Goal: Task Accomplishment & Management: Use online tool/utility

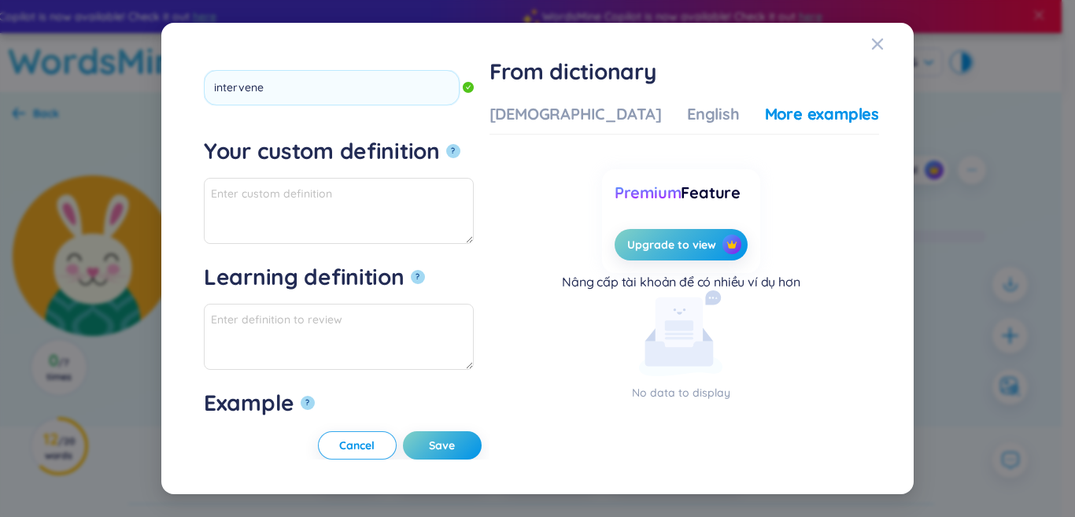
type input "intervene"
click at [446, 144] on button "?" at bounding box center [453, 151] width 14 height 14
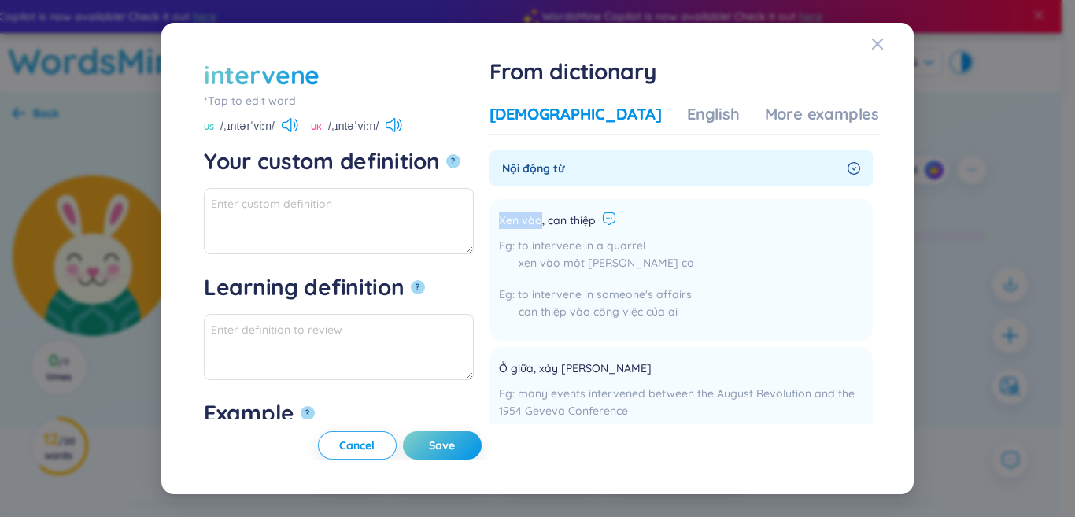
drag, startPoint x: 589, startPoint y: 215, endPoint x: 652, endPoint y: 217, distance: 63.0
click at [662, 215] on li "Xen vào, can thiệp to intervene in a quarrel xen vào một [PERSON_NAME] cọ to in…" at bounding box center [680, 270] width 383 height 142
copy div "Xen vào, can thiệp"
paste textarea "Xen vào, can thiệp"
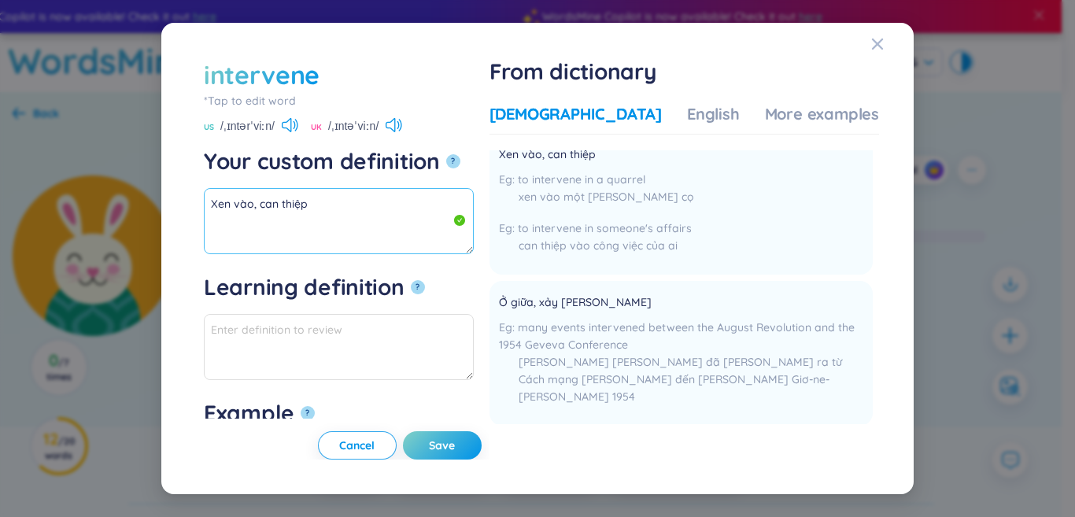
scroll to position [157, 0]
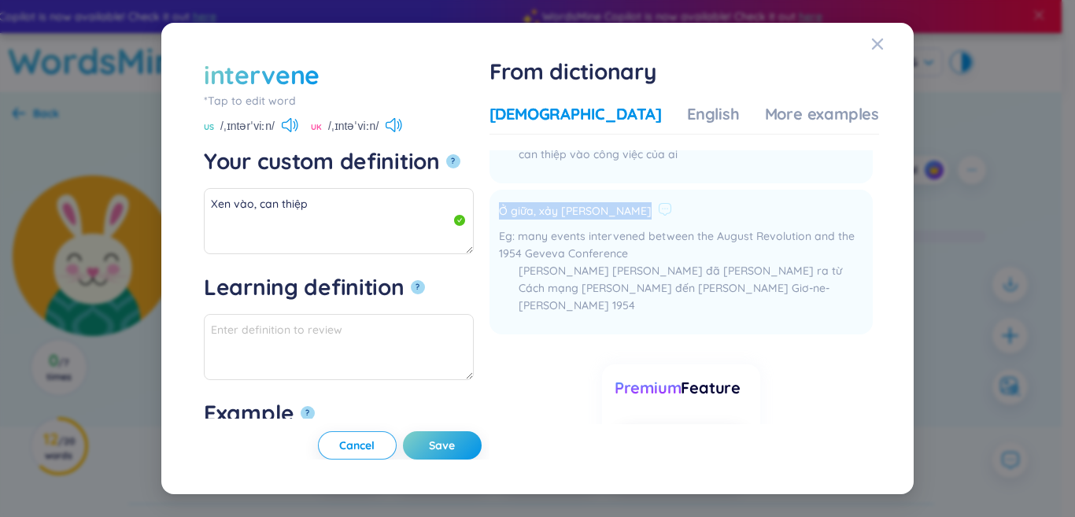
drag, startPoint x: 543, startPoint y: 208, endPoint x: 692, endPoint y: 209, distance: 148.7
click at [711, 205] on li "Ở giữa, xảy [PERSON_NAME] many events intervened between the August Revolution …" at bounding box center [680, 262] width 383 height 145
drag, startPoint x: 620, startPoint y: 194, endPoint x: 596, endPoint y: 206, distance: 26.8
copy div "Ở giữa, xảy [PERSON_NAME]"
click at [384, 228] on textarea "Xen vào, can thiệp" at bounding box center [339, 221] width 270 height 66
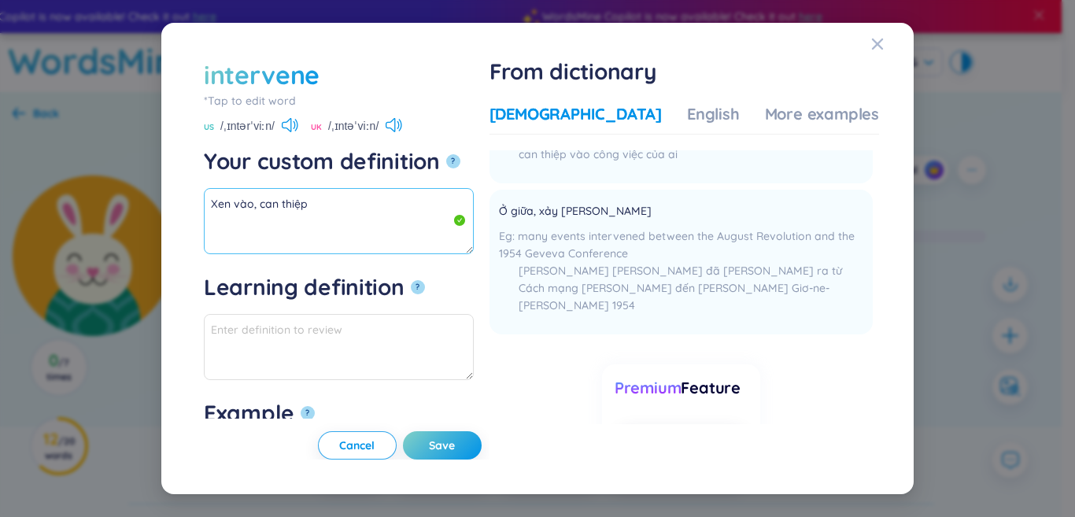
paste textarea "Ở giữa, xảy [PERSON_NAME]"
click at [353, 312] on div "Learning definition ?" at bounding box center [339, 293] width 270 height 41
click at [338, 209] on textarea "Xen vào, can [PERSON_NAME], [PERSON_NAME] [PERSON_NAME]" at bounding box center [339, 221] width 270 height 66
drag, startPoint x: 319, startPoint y: 212, endPoint x: 182, endPoint y: 164, distance: 145.8
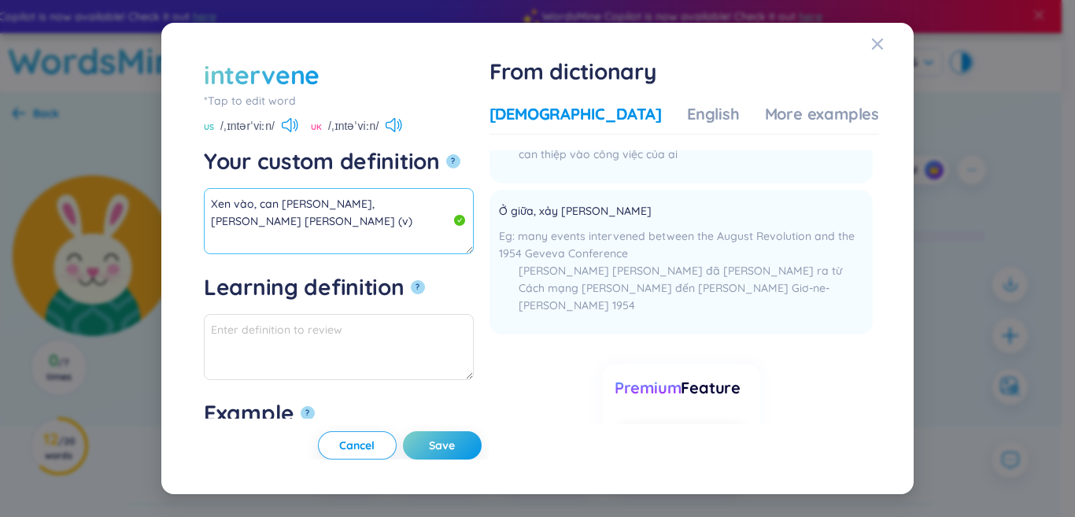
click at [182, 164] on div "intervene *Tap to edit word intervene US /ˌɪntərˈviːn/ UK /ˌɪntəˈviːn/ Your cus…" at bounding box center [537, 259] width 715 height 434
type textarea "Xen vào, can [PERSON_NAME], [PERSON_NAME] [PERSON_NAME] (v)"
click at [765, 109] on div "More examples" at bounding box center [822, 114] width 114 height 22
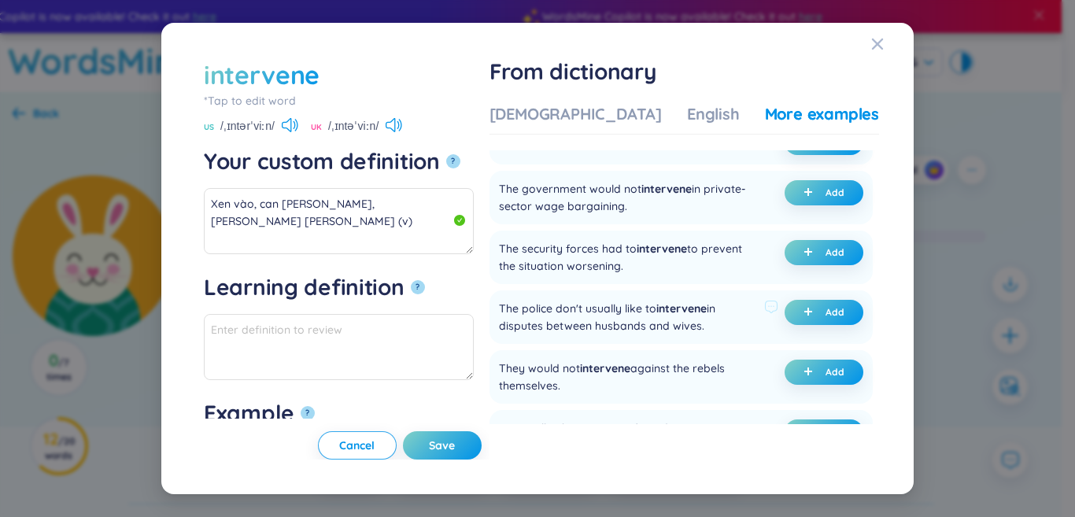
scroll to position [236, 0]
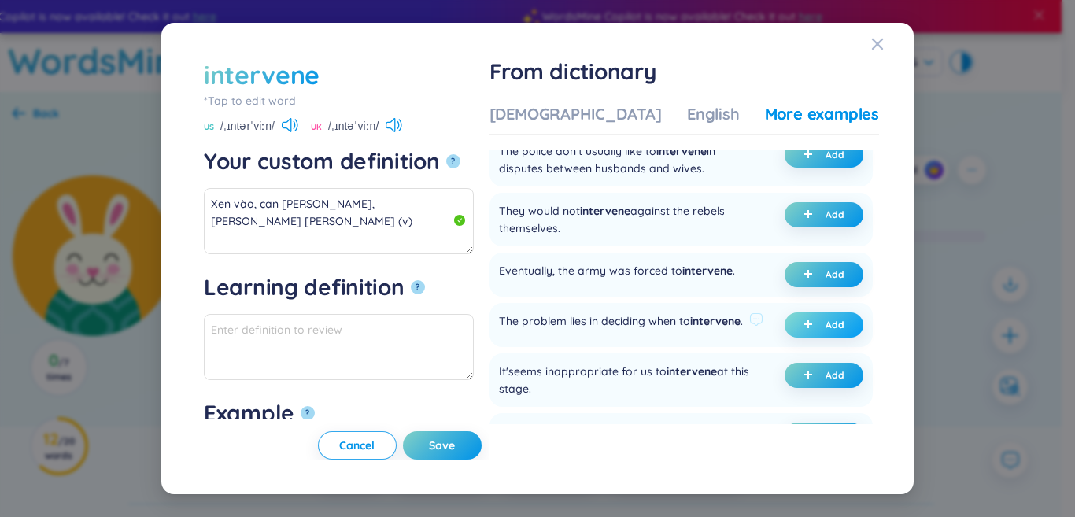
click at [795, 338] on button "Add" at bounding box center [824, 324] width 79 height 25
click at [455, 441] on span "Save" at bounding box center [442, 446] width 26 height 16
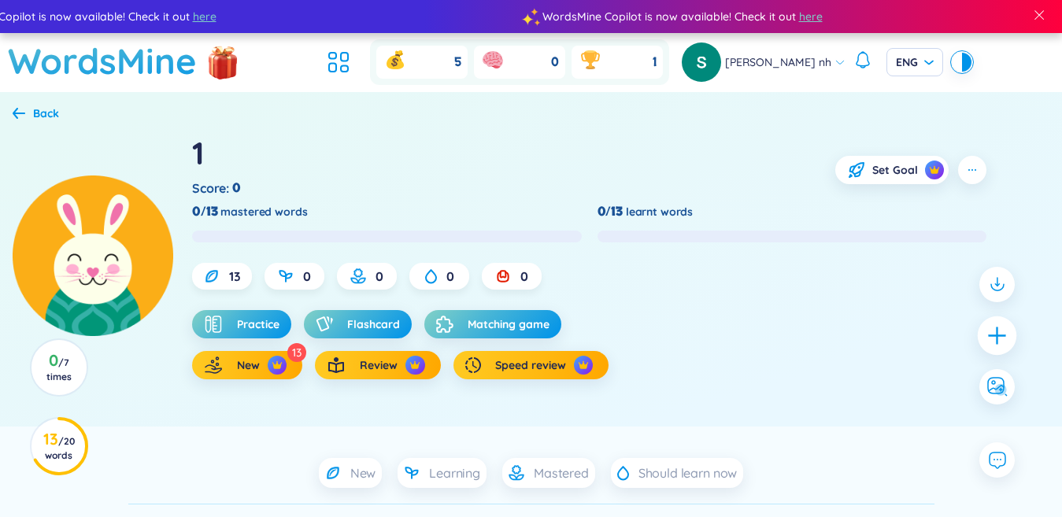
click at [998, 332] on icon "plus" at bounding box center [997, 335] width 22 height 22
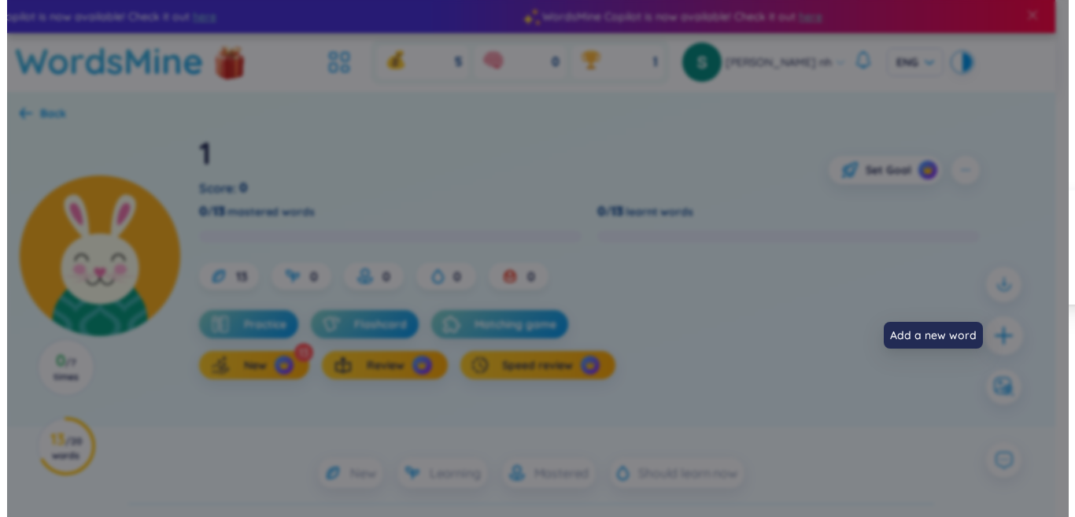
scroll to position [0, 0]
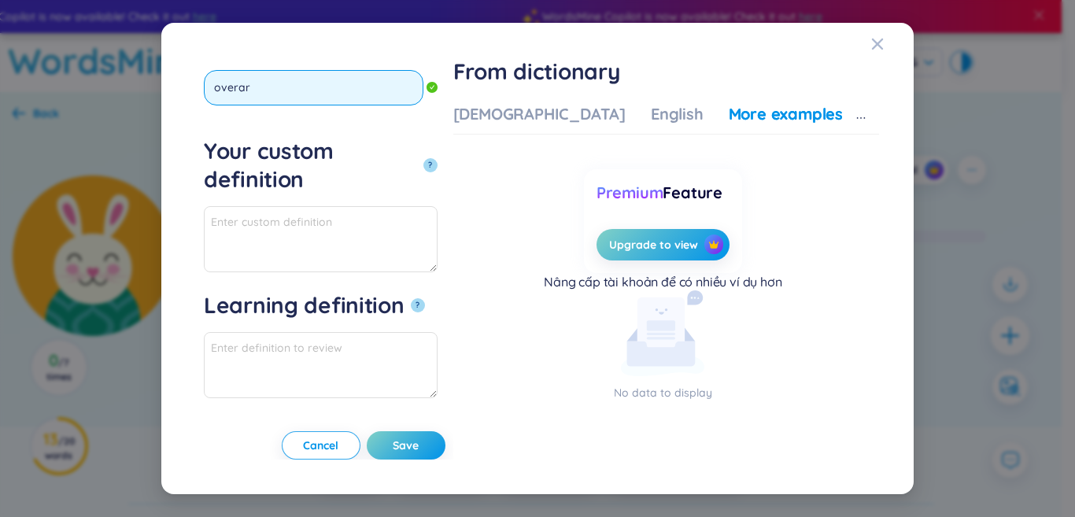
type input "overarc"
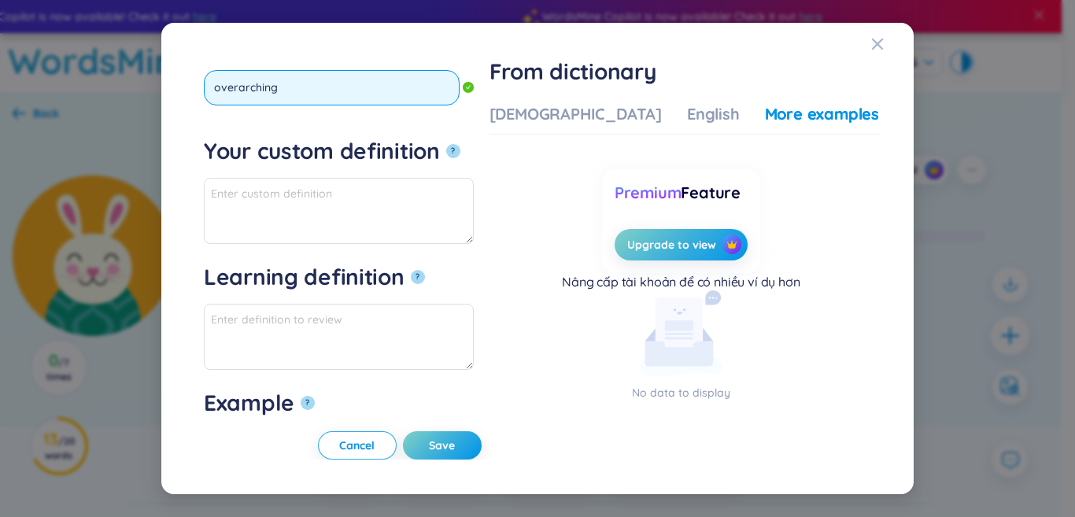
click at [446, 144] on button "?" at bounding box center [453, 151] width 14 height 14
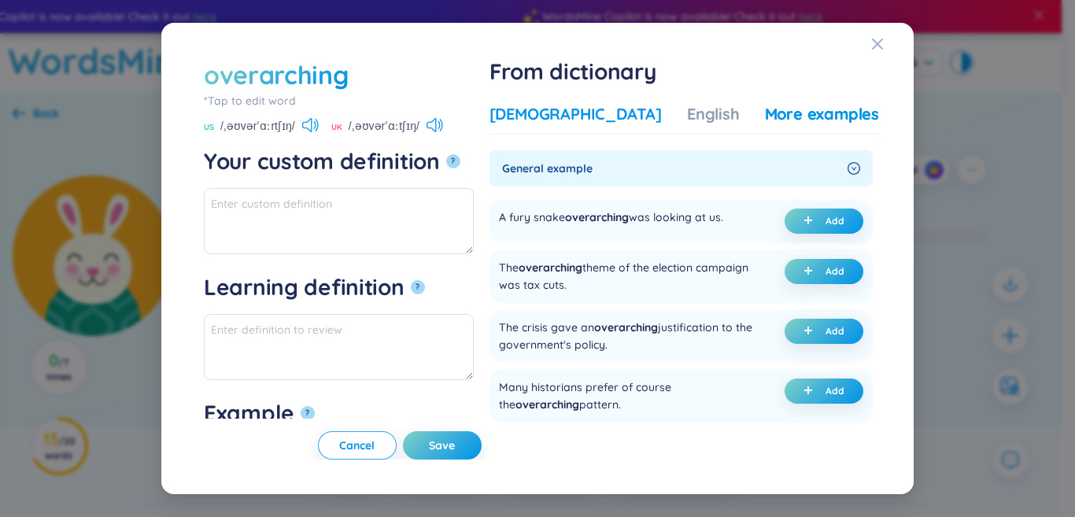
click at [585, 115] on div "[DEMOGRAPHIC_DATA]" at bounding box center [575, 114] width 172 height 22
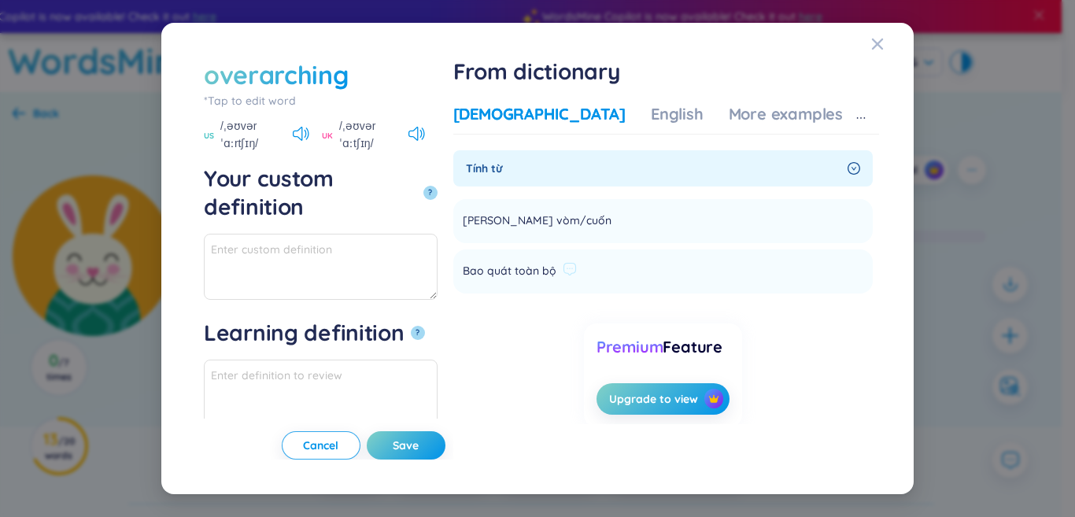
click at [663, 271] on li "Bao quát toàn bộ Add" at bounding box center [662, 271] width 419 height 44
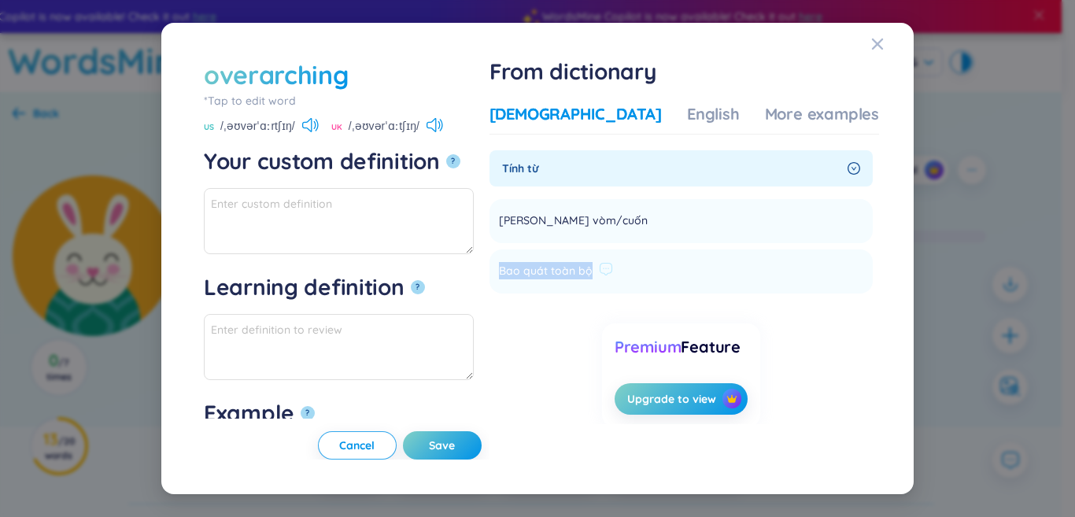
copy li "Bao quát toàn bộ Add"
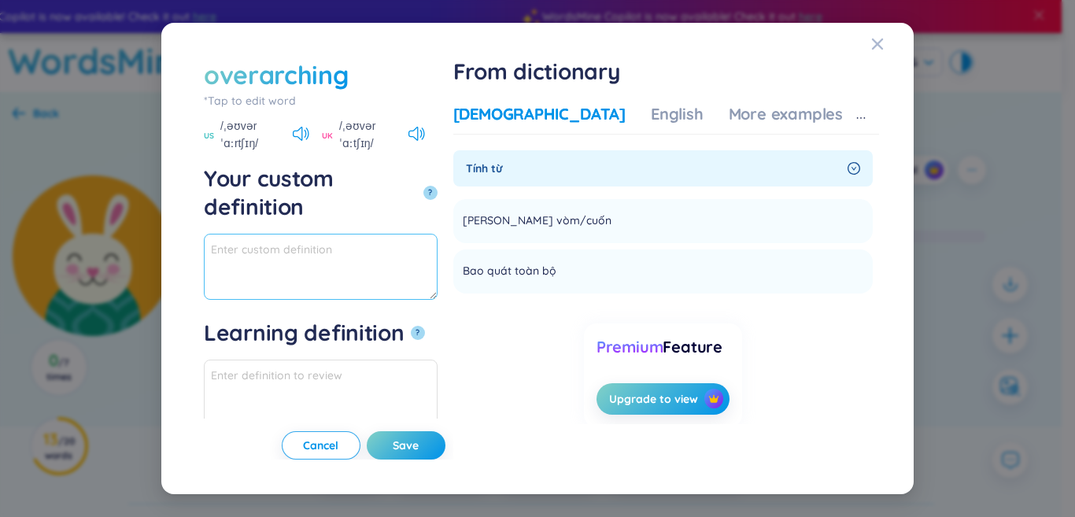
paste textarea "Bao quát toàn bộ"
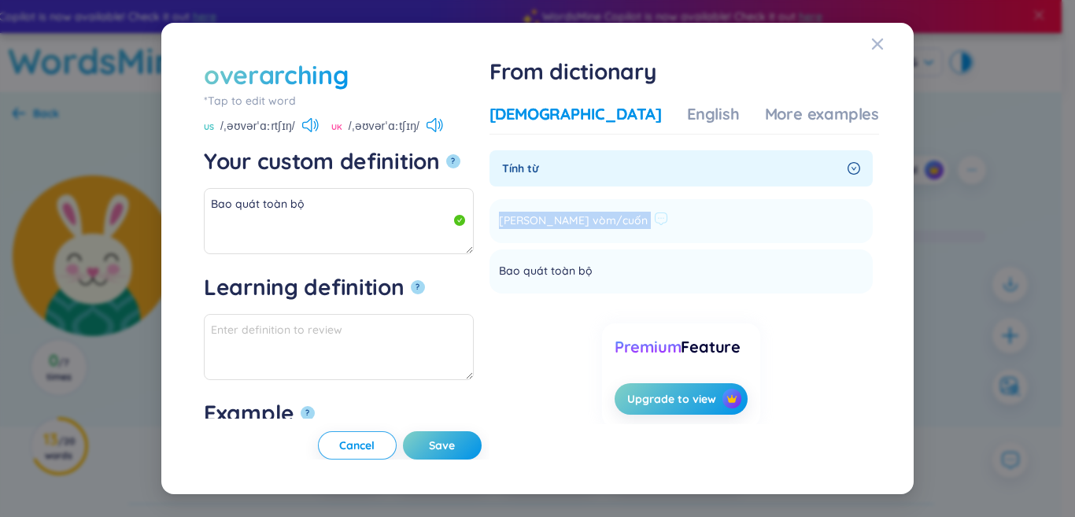
drag, startPoint x: 545, startPoint y: 219, endPoint x: 647, endPoint y: 223, distance: 102.4
click at [700, 210] on li "[PERSON_NAME] vòm/cuốn Add" at bounding box center [680, 221] width 383 height 44
copy li "[PERSON_NAME] vòm/cuốn Add"
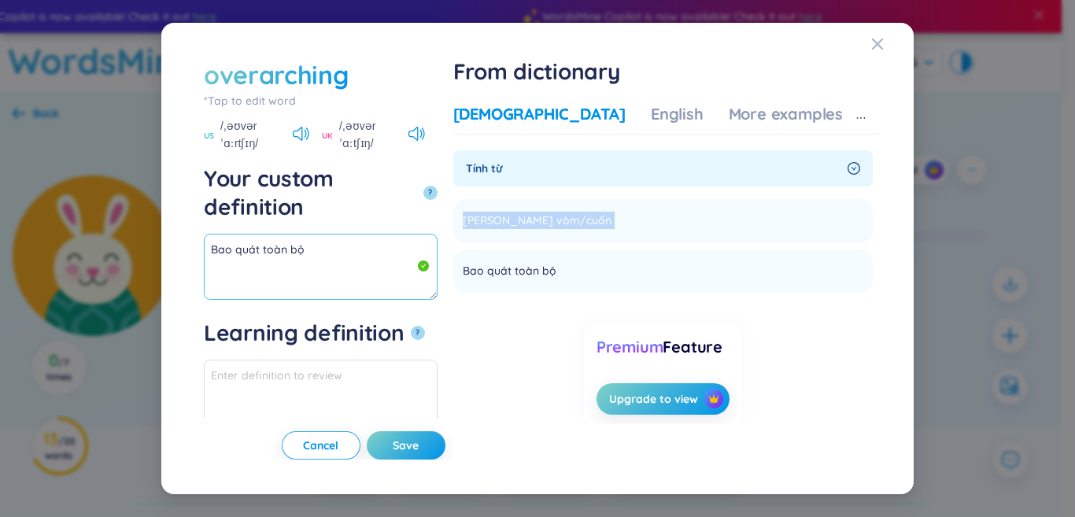
drag, startPoint x: 346, startPoint y: 220, endPoint x: 323, endPoint y: 220, distance: 22.8
click at [345, 234] on textarea "Bao quát toàn bộ" at bounding box center [321, 267] width 234 height 66
paste textarea "[PERSON_NAME] vòm/cuốn"
click at [354, 234] on textarea "Bao quát toàn bộ [PERSON_NAME] vòm/cuốn" at bounding box center [321, 267] width 234 height 66
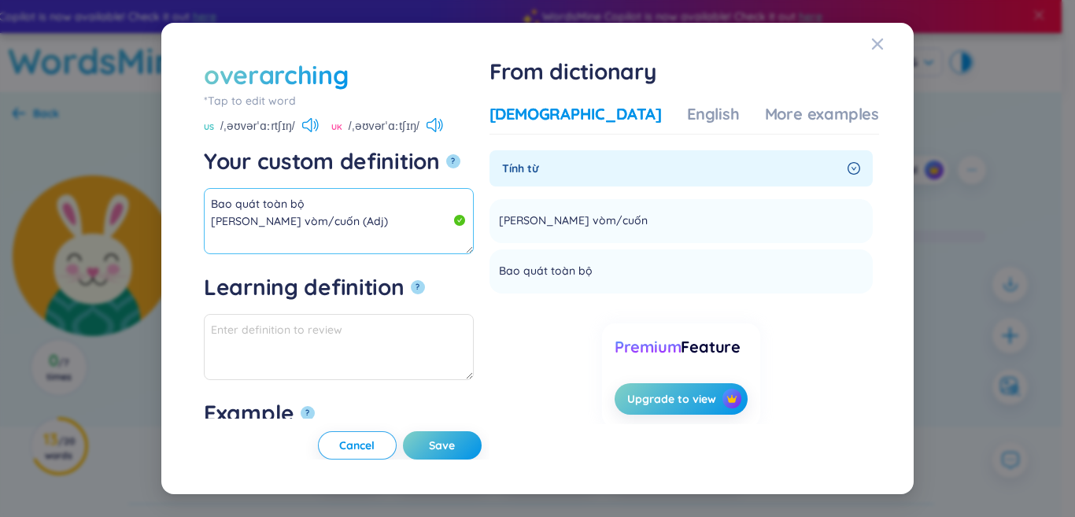
drag, startPoint x: 319, startPoint y: 208, endPoint x: 157, endPoint y: 173, distance: 165.8
click at [157, 173] on div "overarching *Tap to edit word overarching US /ˌəʊvərˈɑːrtʃɪŋ/ UK /ˌəʊvərˈɑːtʃɪŋ…" at bounding box center [537, 258] width 1075 height 517
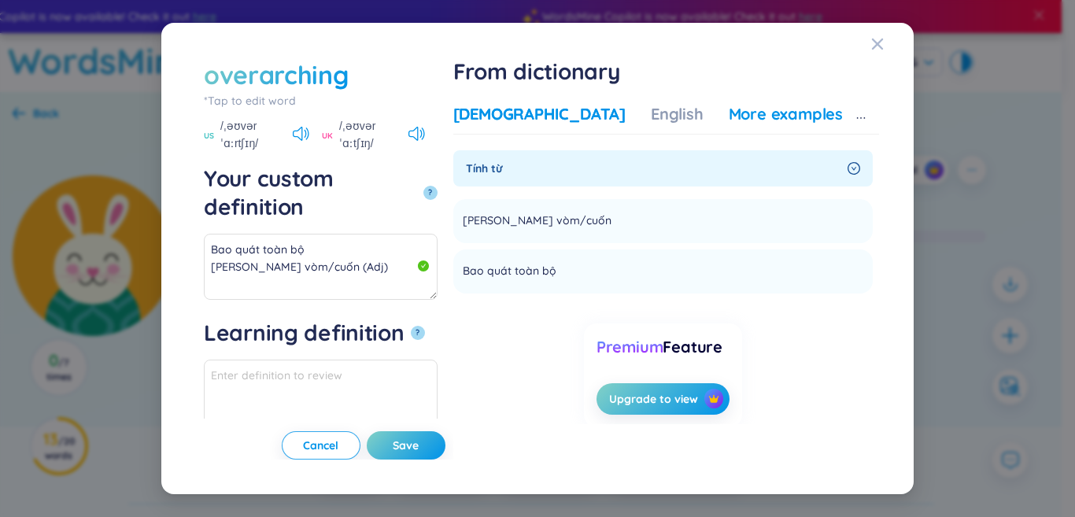
click at [759, 115] on div "More examples" at bounding box center [786, 114] width 114 height 22
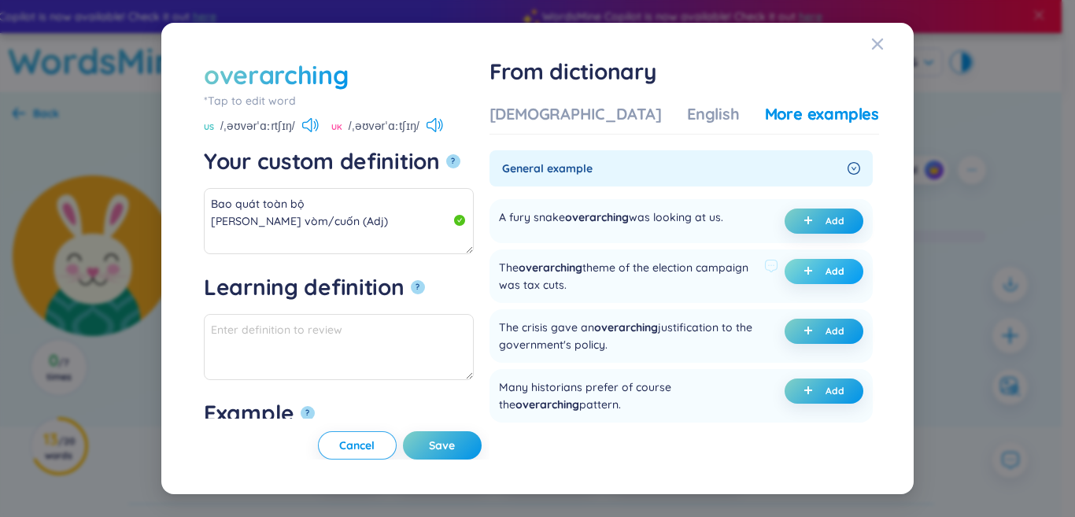
click at [803, 275] on icon "plus" at bounding box center [807, 270] width 9 height 9
type textarea "Bao quát toàn bộ [PERSON_NAME] vòm/cuốn (Adj) Eg: The overarching theme of the …"
type textarea "Eg: The overarching theme of the election campaign was tax cuts."
click at [475, 449] on button "Save" at bounding box center [442, 445] width 79 height 28
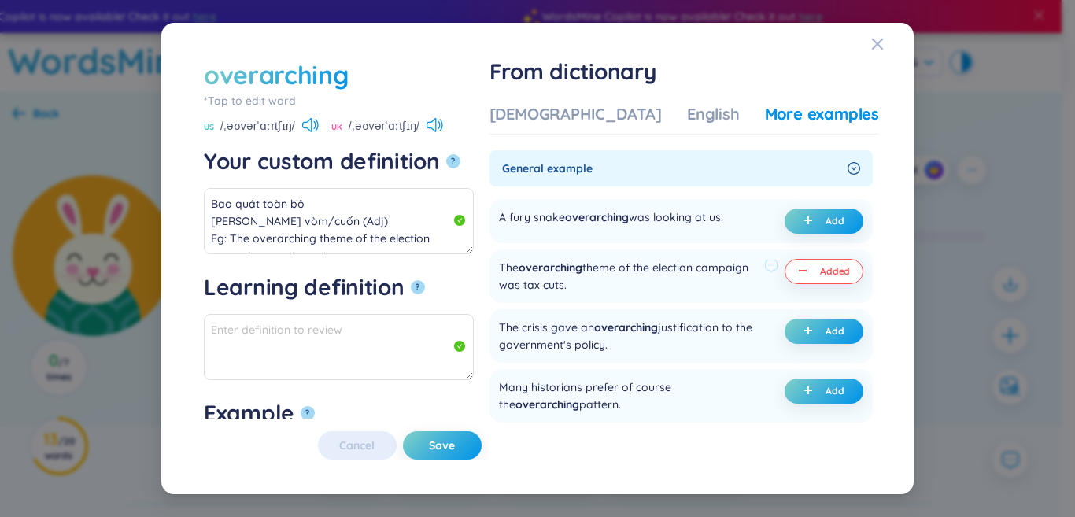
type textarea "Bao quát toàn bộ [PERSON_NAME] vòm/cuốn (Adj) Eg: The overarching theme of the …"
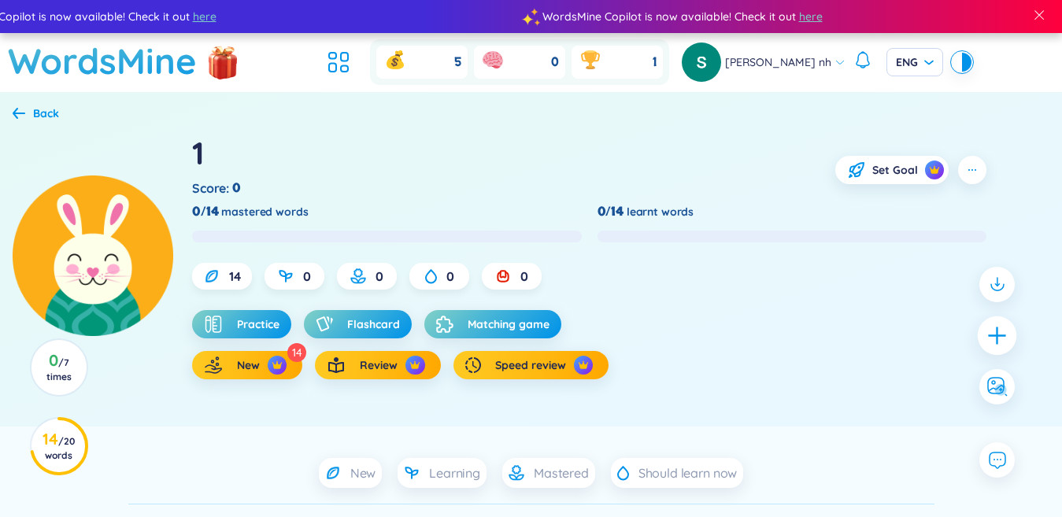
click at [992, 339] on icon "plus" at bounding box center [997, 335] width 22 height 22
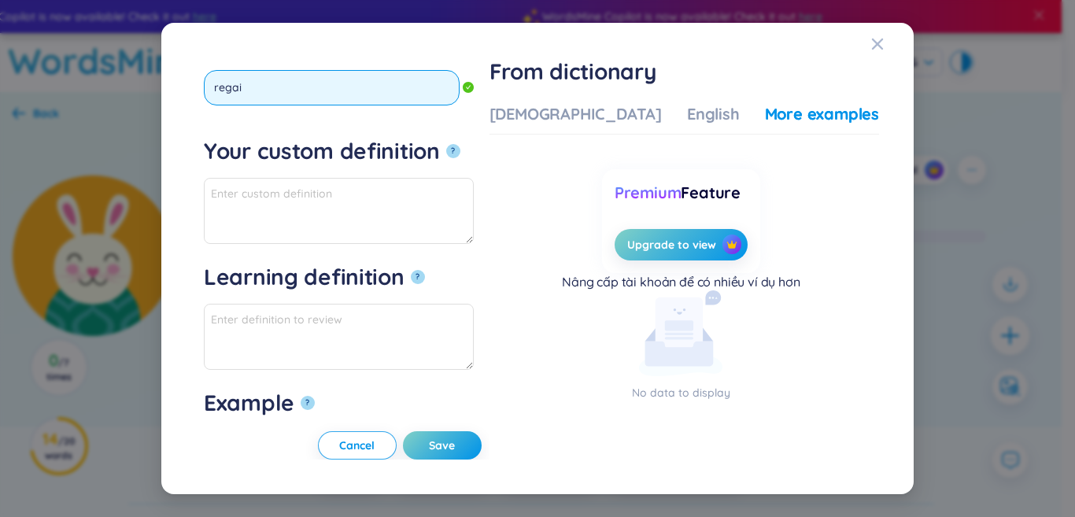
type input "regain"
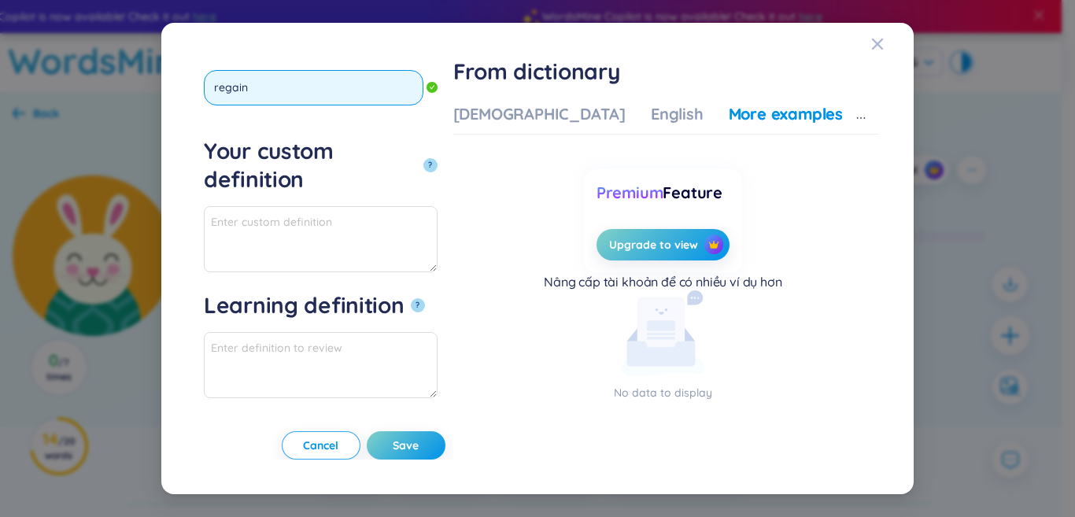
click at [423, 158] on button "?" at bounding box center [430, 165] width 14 height 14
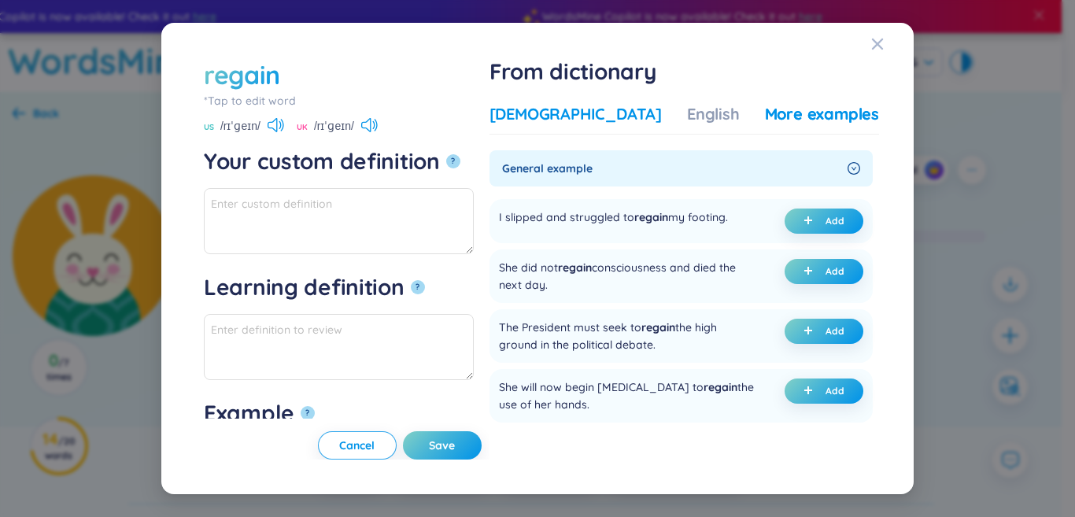
click at [559, 116] on div "[DEMOGRAPHIC_DATA]" at bounding box center [575, 114] width 172 height 22
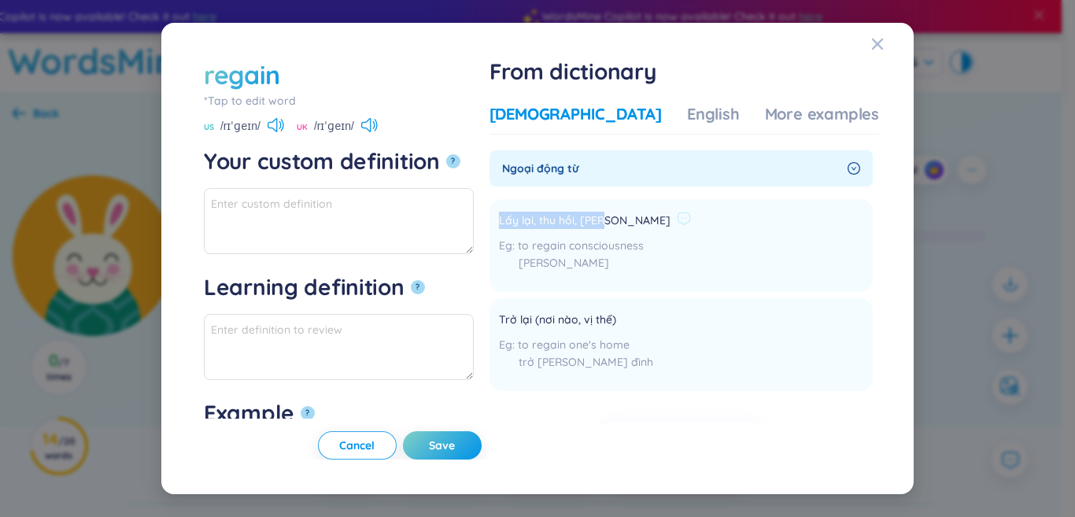
drag, startPoint x: 546, startPoint y: 223, endPoint x: 678, endPoint y: 227, distance: 132.3
click at [678, 227] on li "Lấy lại, thu hồi, [PERSON_NAME] to regain consciousness [PERSON_NAME] [GEOGRAPH…" at bounding box center [680, 245] width 383 height 93
copy div "Lấy lại, thu hồi, [PERSON_NAME]"
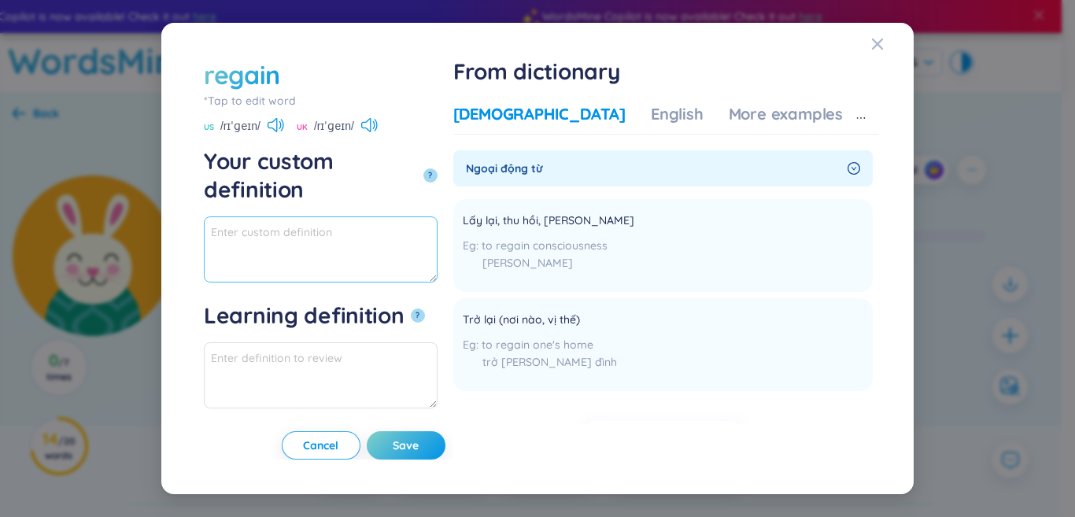
paste textarea "Lấy lại, thu hồi, [PERSON_NAME]"
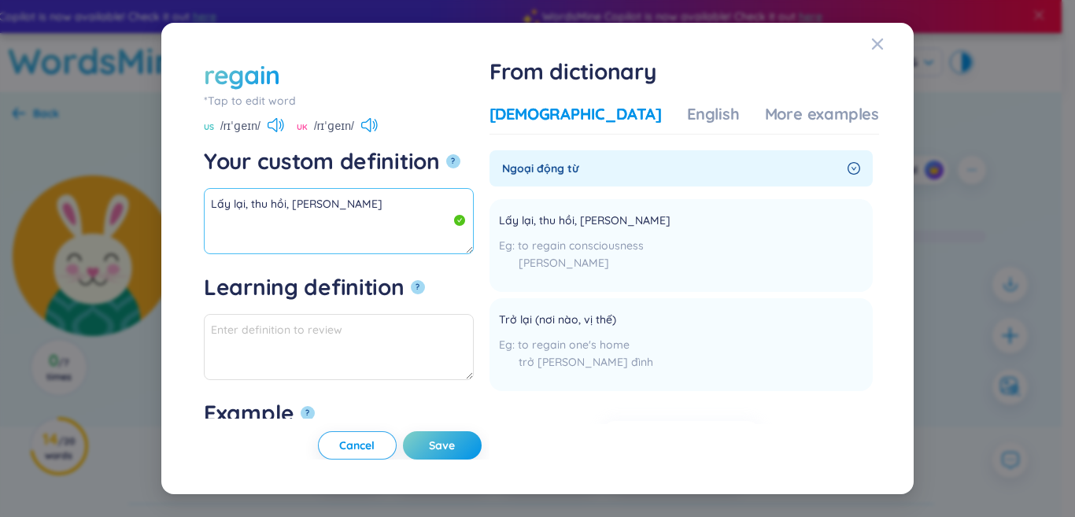
click at [380, 207] on textarea "Lấy lại, thu hồi, [PERSON_NAME]" at bounding box center [339, 221] width 270 height 66
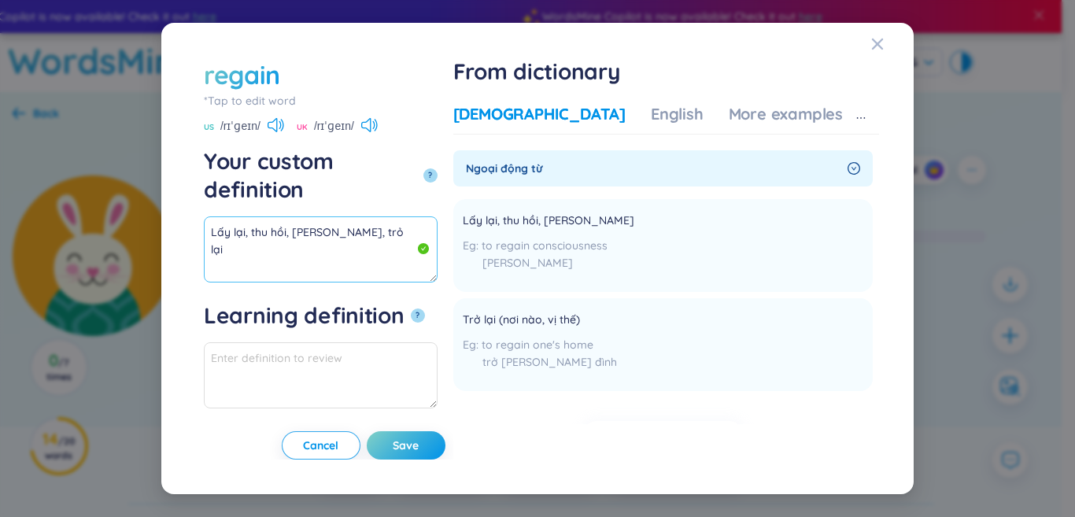
click at [357, 216] on textarea "Lấy lại, thu hồi, [PERSON_NAME], trỏ lại" at bounding box center [321, 249] width 234 height 66
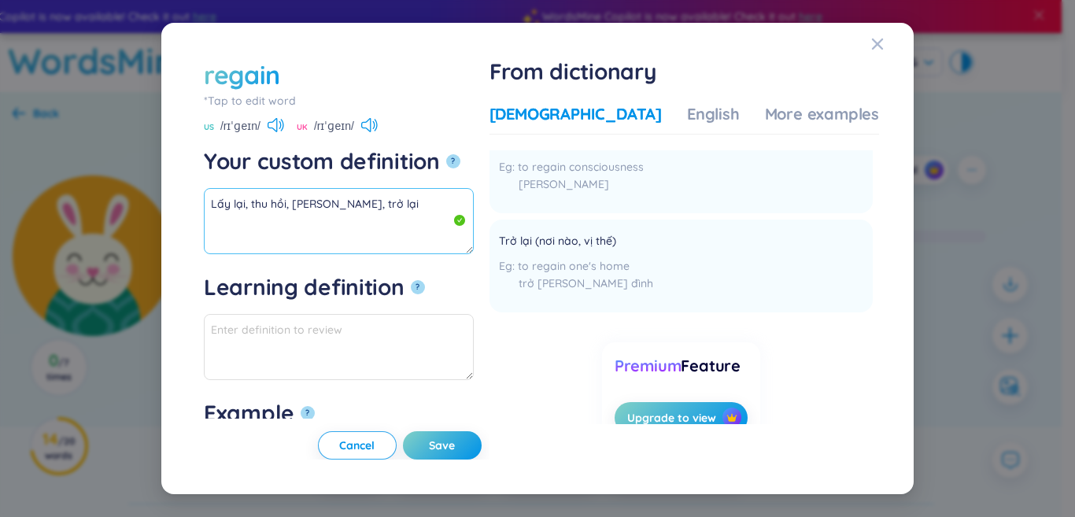
click at [451, 193] on textarea "Lấy lại, thu hồi, [PERSON_NAME], trở lại" at bounding box center [339, 221] width 270 height 66
drag, startPoint x: 375, startPoint y: 205, endPoint x: 186, endPoint y: 205, distance: 188.9
click at [186, 205] on div "regain *Tap to edit word regain US /rɪˈɡeɪn/ UK /rɪˈɡeɪn/ Your custom definitio…" at bounding box center [537, 259] width 715 height 434
click at [776, 124] on div "More examples" at bounding box center [822, 114] width 114 height 22
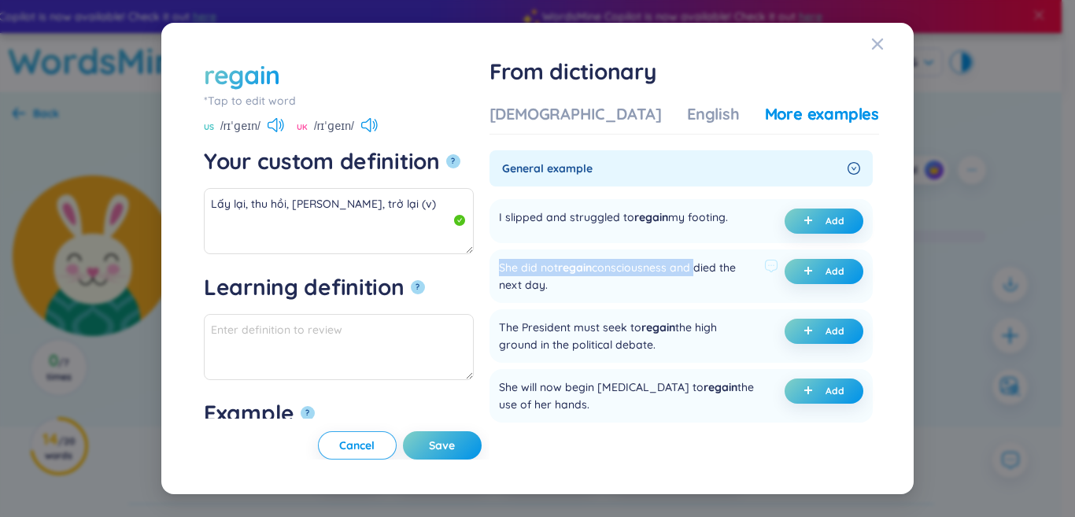
drag, startPoint x: 548, startPoint y: 274, endPoint x: 755, endPoint y: 283, distance: 206.4
click at [755, 283] on div "She did not regain consciousness and died the next day." at bounding box center [638, 276] width 279 height 35
click at [693, 281] on div "She did not regain consciousness and died the next day." at bounding box center [628, 276] width 259 height 35
click at [803, 275] on icon "plus" at bounding box center [807, 270] width 9 height 9
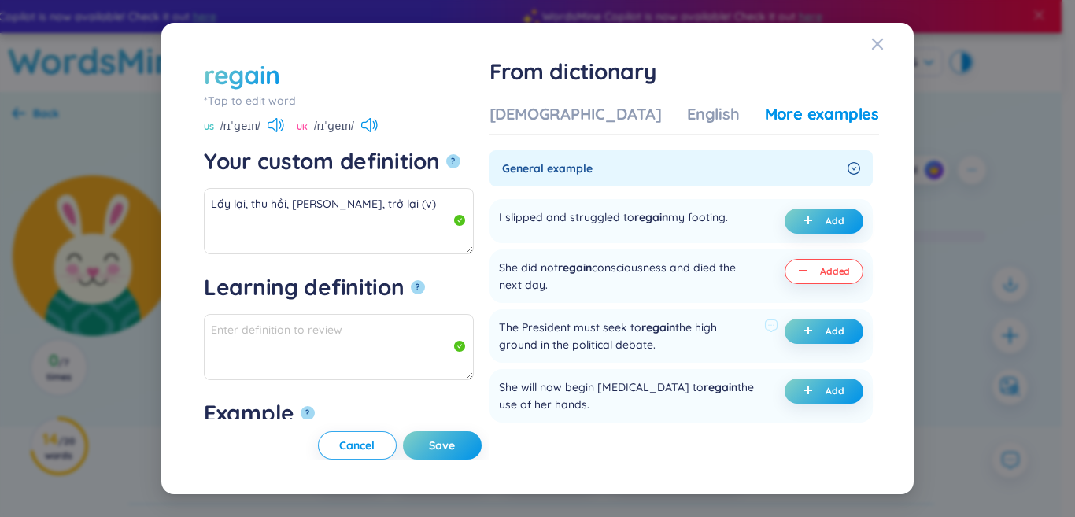
type textarea "Lấy lại, thu hồi, [PERSON_NAME], trở lại (v) Eg: She did not regain consciousne…"
type textarea "Eg: She did not regain consciousness and died the next day."
click at [455, 441] on span "Save" at bounding box center [442, 446] width 26 height 16
type textarea "Lấy lại, thu hồi, [PERSON_NAME], trở lại (v) Eg: She did not regain consciousne…"
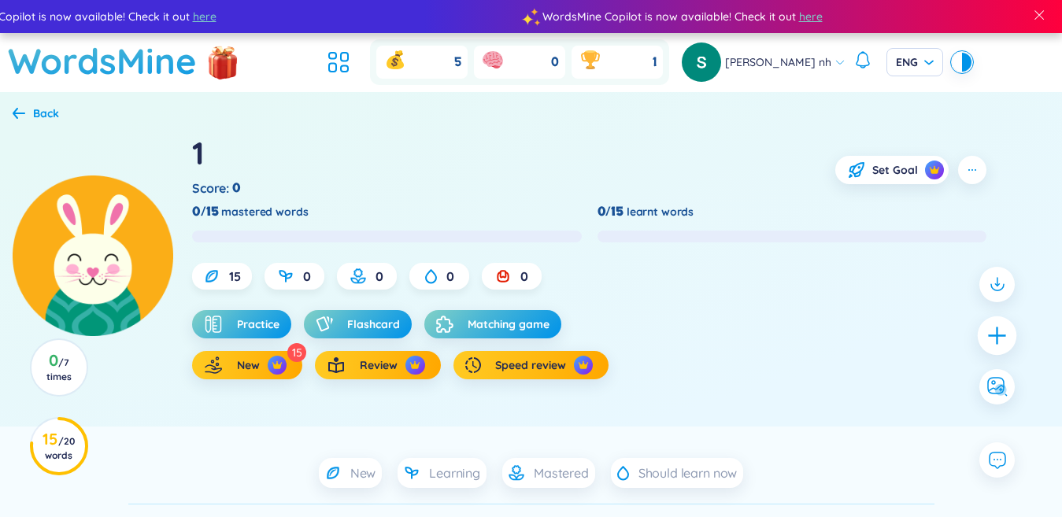
click at [998, 334] on icon "plus" at bounding box center [997, 335] width 22 height 22
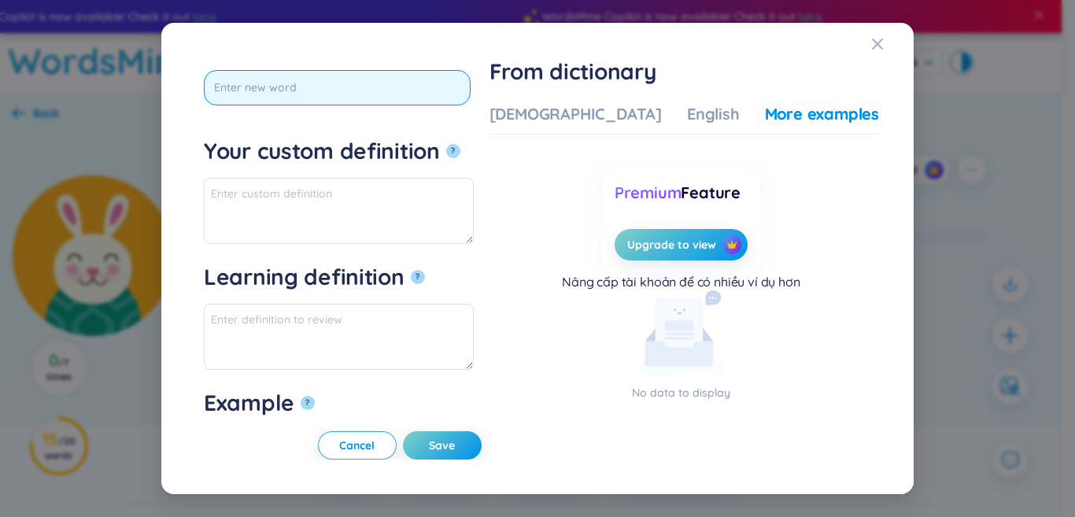
paste input "societal"
type input "societal"
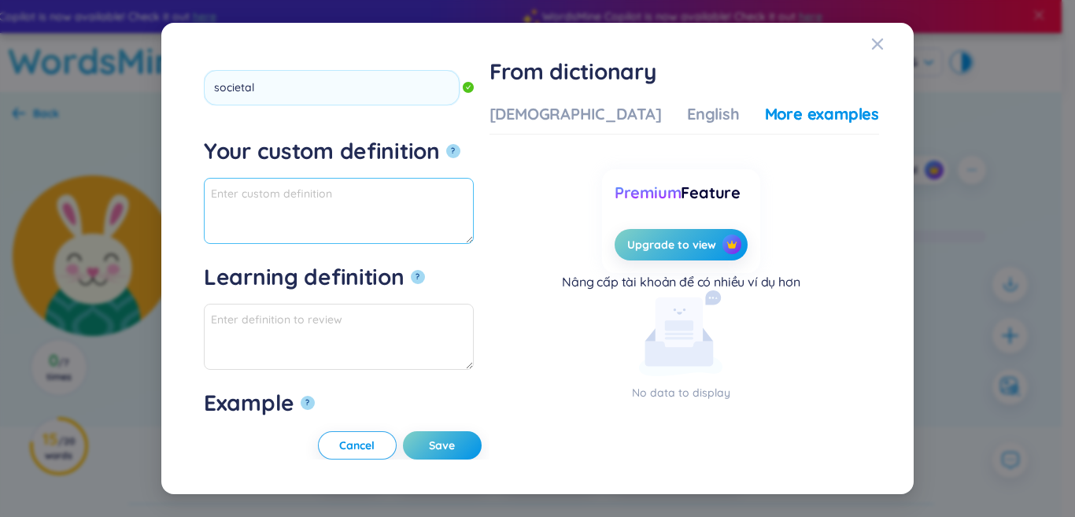
click at [372, 226] on textarea "Your custom definition ?" at bounding box center [339, 211] width 270 height 66
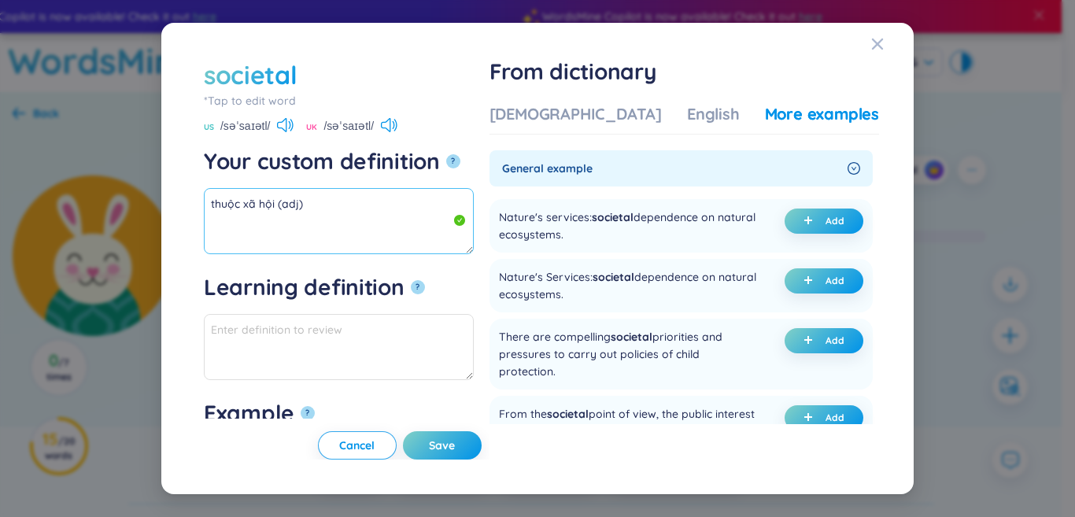
drag, startPoint x: 161, startPoint y: 200, endPoint x: 150, endPoint y: 198, distance: 10.4
click at [61, 200] on div "societal *Tap to edit word societal US /səˈsaɪətl/ UK /səˈsaɪətl/ Your custom d…" at bounding box center [537, 258] width 1075 height 517
click at [818, 278] on button "Add" at bounding box center [824, 280] width 79 height 25
type textarea "thuộc xã hội (adj) Eg: Nature's Services: societal dependence on natural ecosys…"
type textarea "Eg: Nature's Services: societal dependence on natural ecosystems."
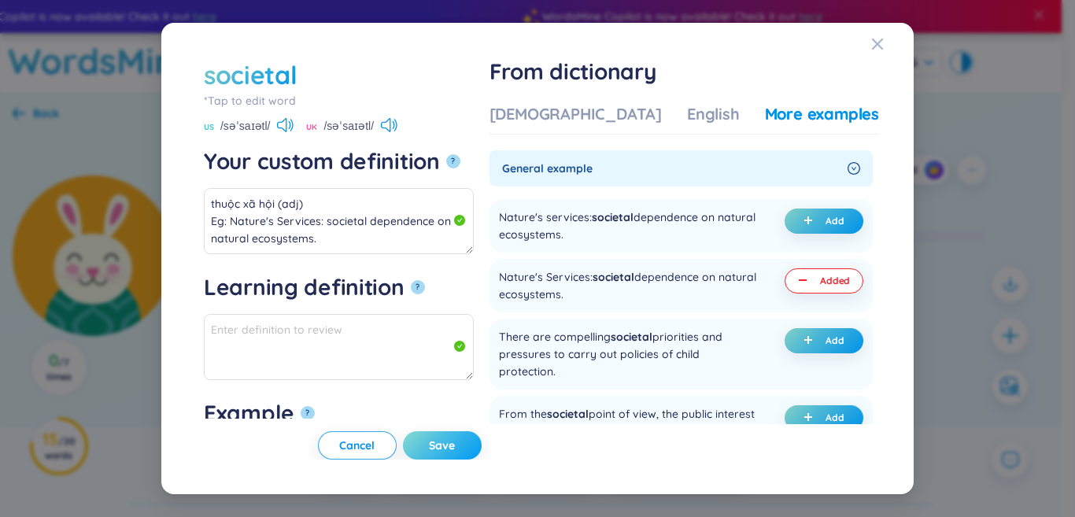
click at [455, 438] on span "Save" at bounding box center [442, 446] width 26 height 16
type textarea "thuộc xã hội (adj) Eg: Nature's Services: societal dependence on natural ecosys…"
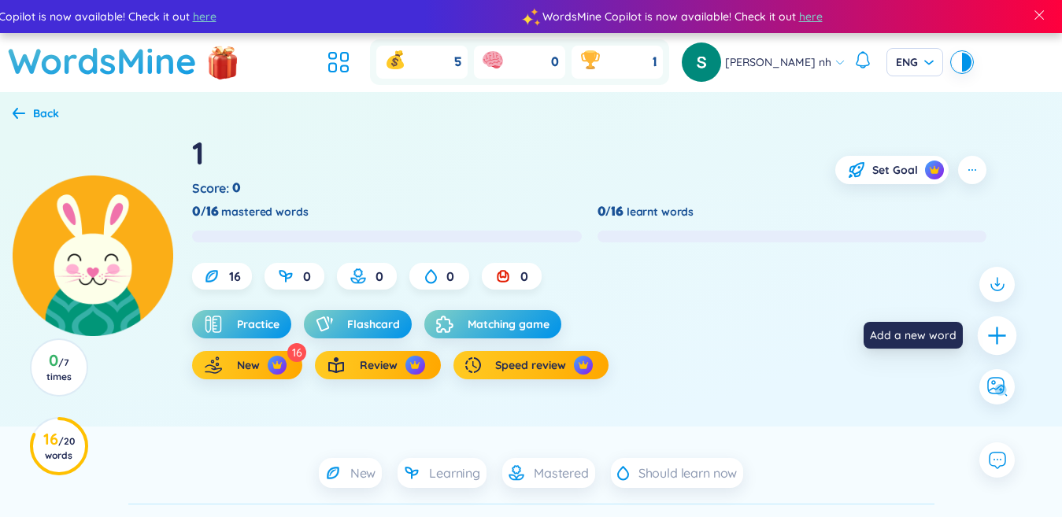
click at [994, 332] on icon "plus" at bounding box center [997, 335] width 22 height 22
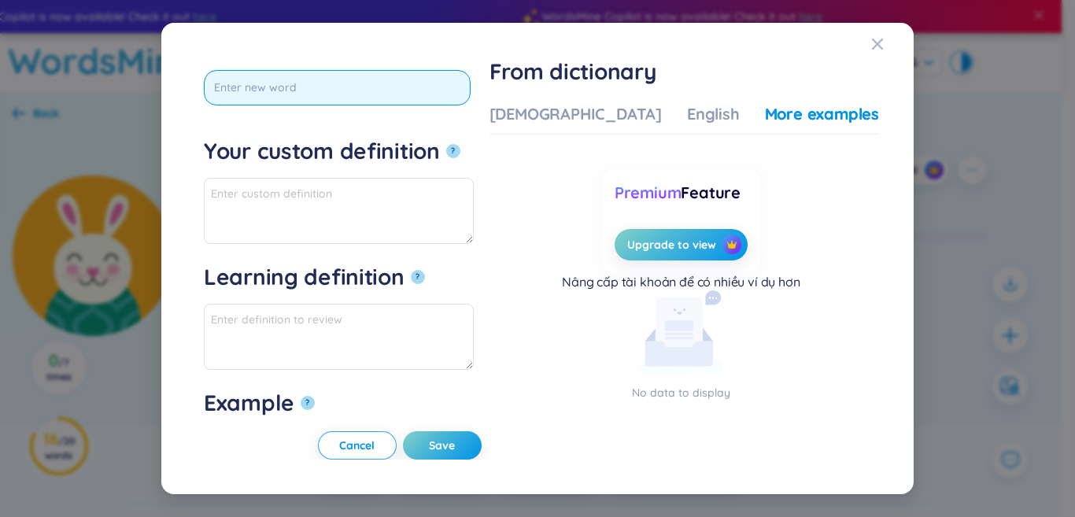
type input "n"
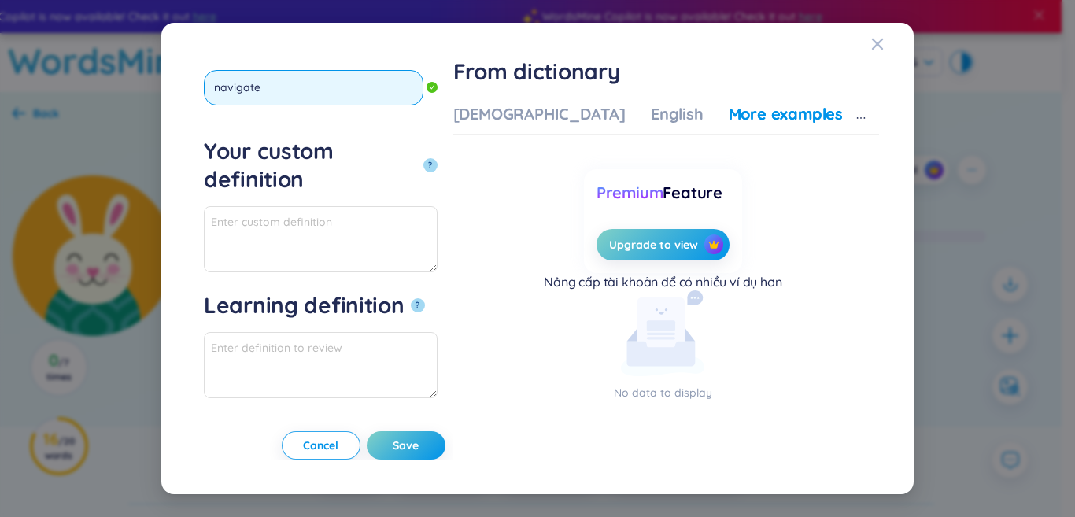
click at [423, 158] on button "?" at bounding box center [430, 165] width 14 height 14
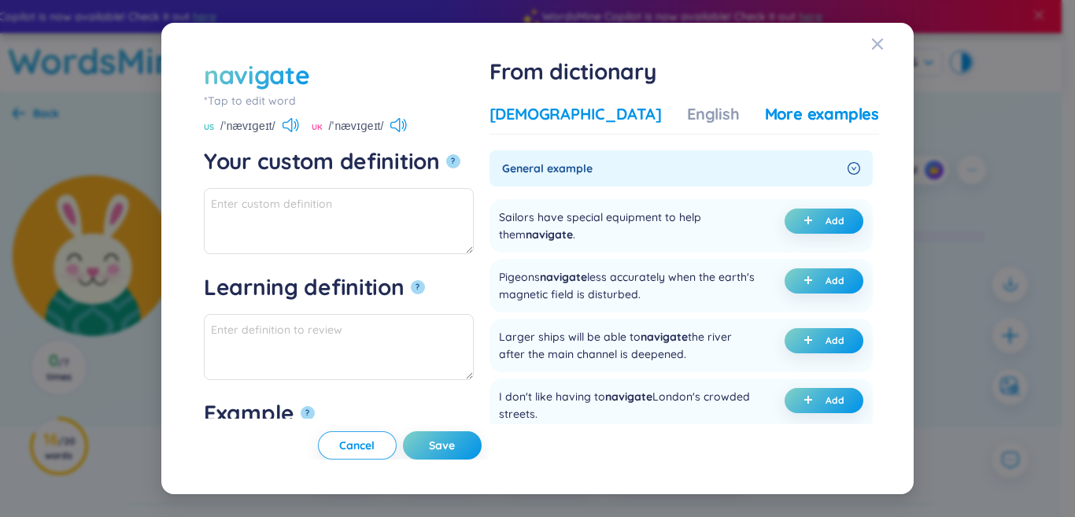
click at [565, 121] on div "[DEMOGRAPHIC_DATA]" at bounding box center [575, 114] width 172 height 22
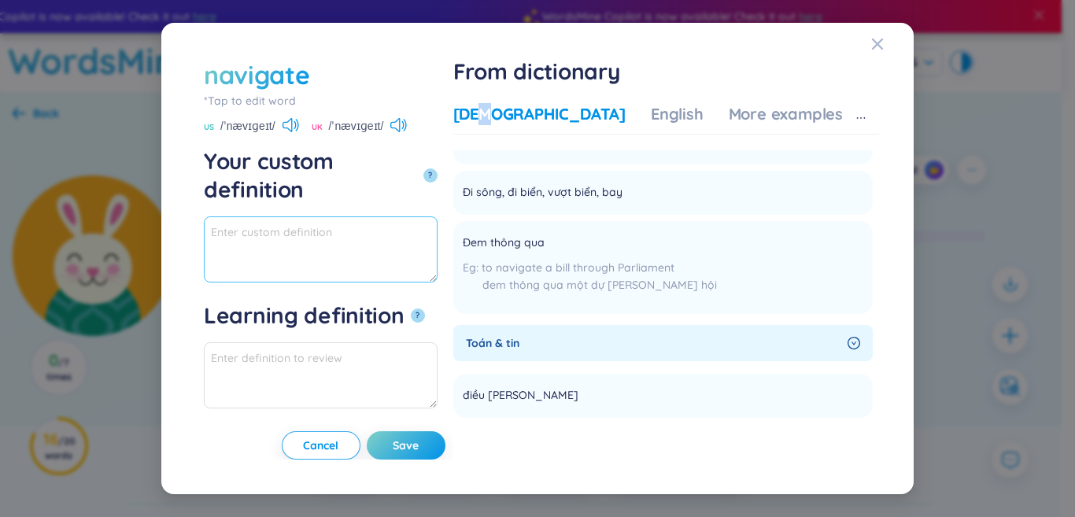
click at [370, 228] on textarea "Your custom definition ?" at bounding box center [321, 249] width 234 height 66
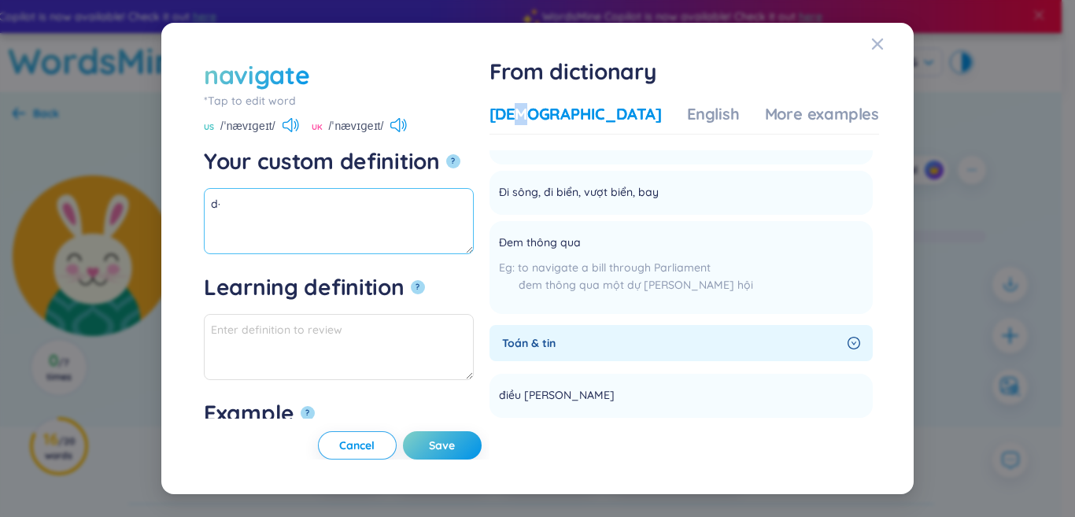
type textarea "d"
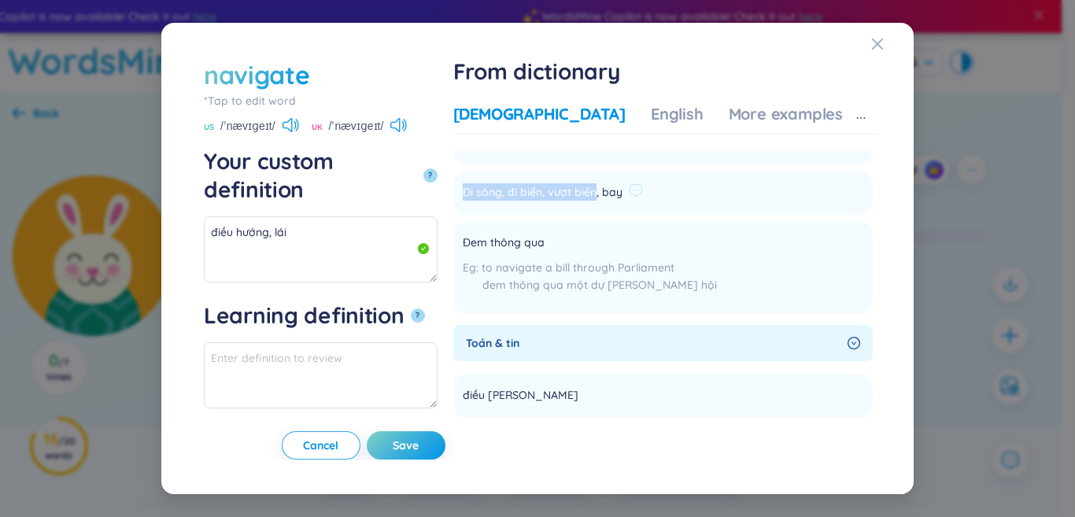
drag, startPoint x: 558, startPoint y: 188, endPoint x: 681, endPoint y: 190, distance: 122.8
click at [681, 190] on li "Đi sông, đi biển, vượt biển, bay Add" at bounding box center [662, 193] width 419 height 44
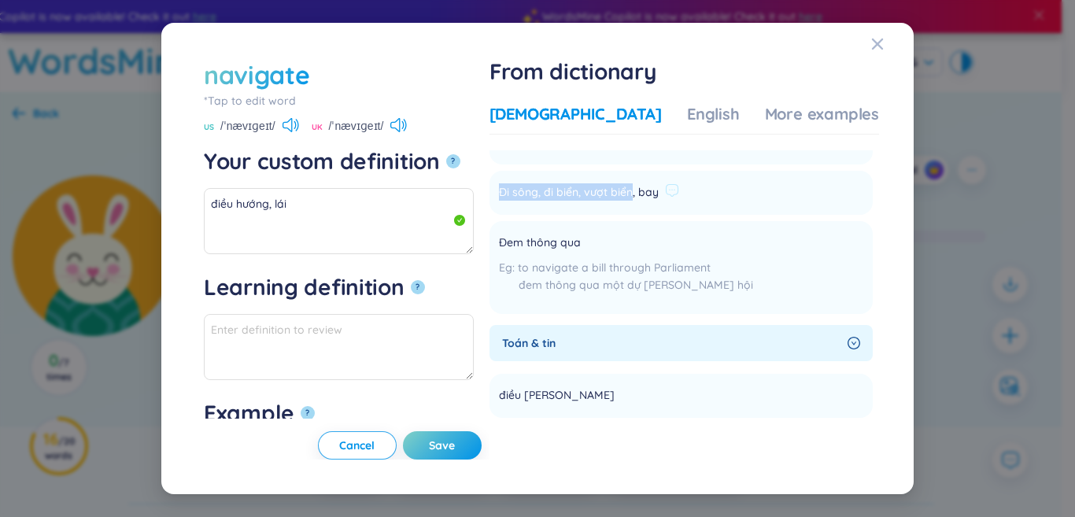
copy span "Đi sông, đi biển, vượt biển"
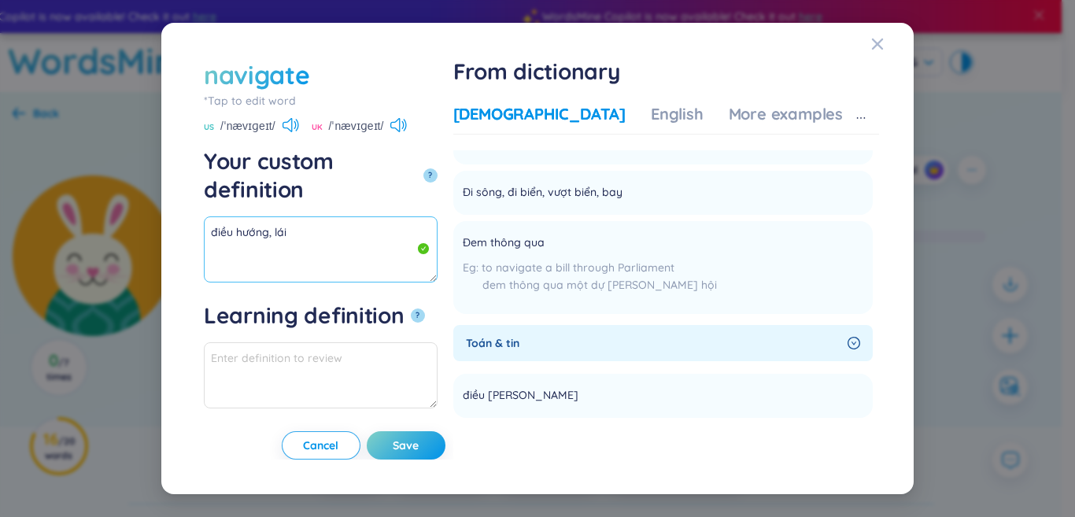
paste textarea "Đi sông, đi biển, vượt biển"
click at [294, 225] on textarea "điều hướng, lái Đi sông, đi biển, vượt biển" at bounding box center [321, 249] width 234 height 66
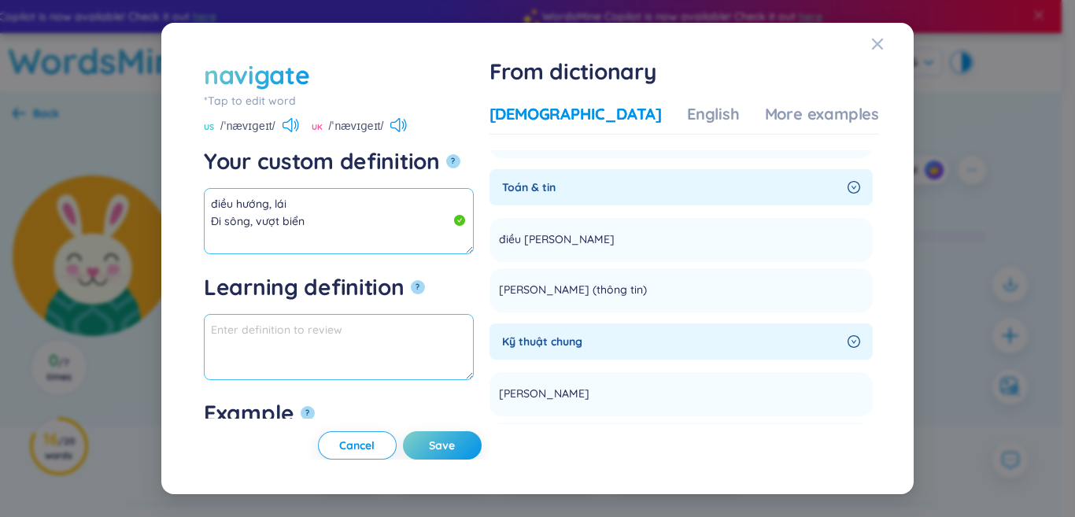
scroll to position [157, 0]
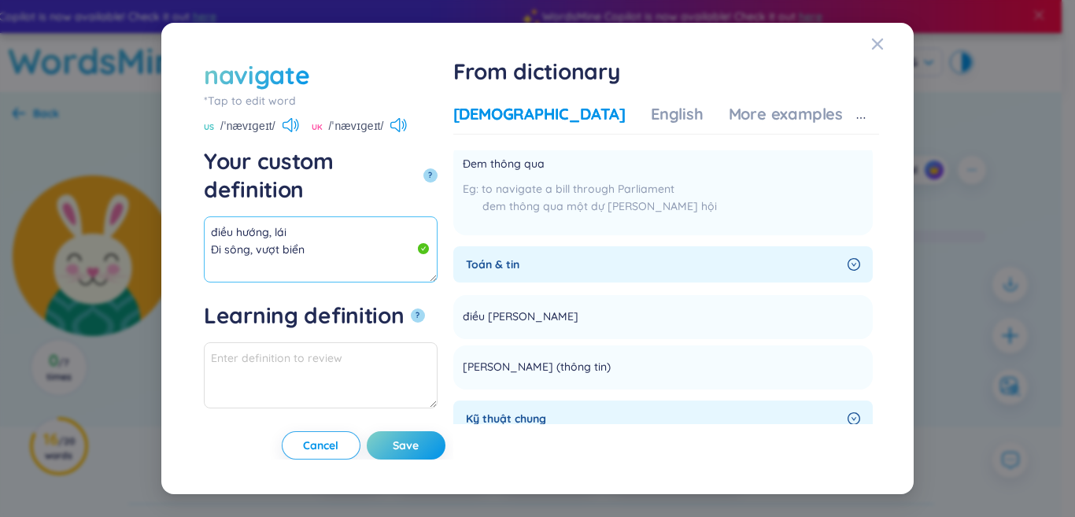
click at [233, 242] on textarea "điều hướng, lái Đi sông, vượt biển" at bounding box center [321, 249] width 234 height 66
click at [351, 225] on textarea "điều hướng, lái Đi sông, vượt biển" at bounding box center [321, 249] width 234 height 66
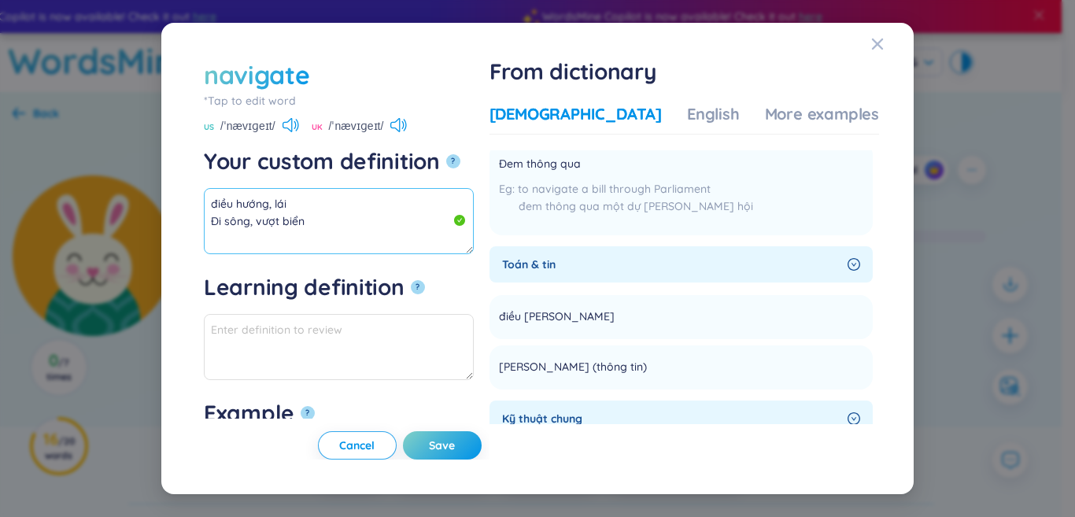
drag, startPoint x: 282, startPoint y: 348, endPoint x: 226, endPoint y: 238, distance: 123.9
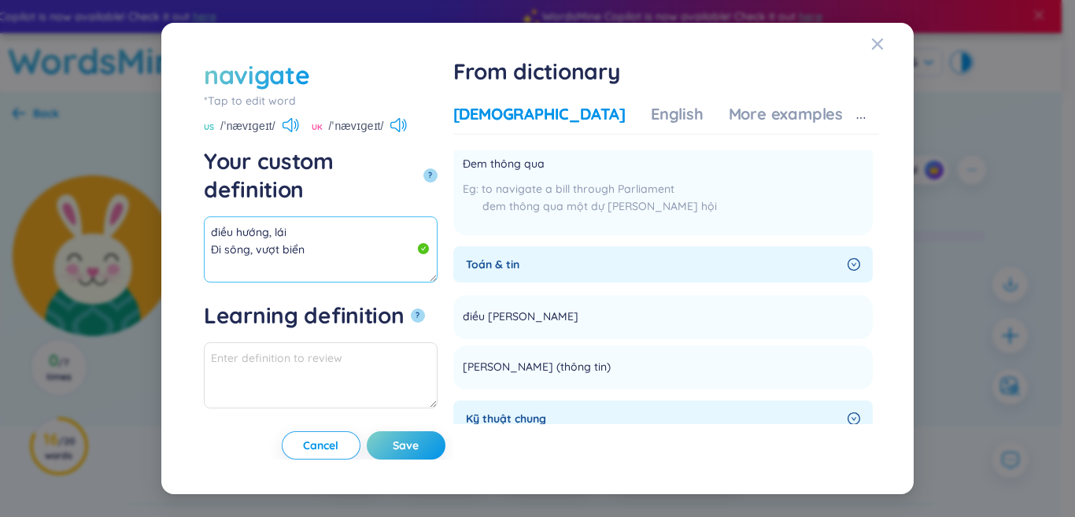
paste textarea "Đi sông, đi biển, vượt biển"
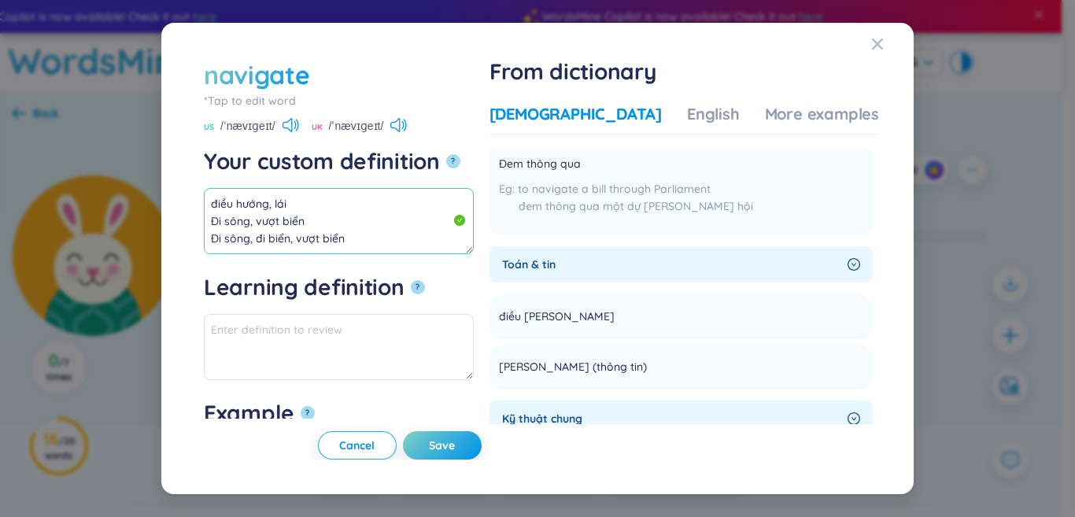
scroll to position [9, 0]
click at [246, 240] on textarea "điều hướng, lái Đi sông, vượt biển Đi sông, đi biển, vượt biển" at bounding box center [339, 221] width 270 height 66
paste textarea "Xoay xở, ứng phó, xử lý (tình [PERSON_NAME] khăn) He had to navigate the challe…"
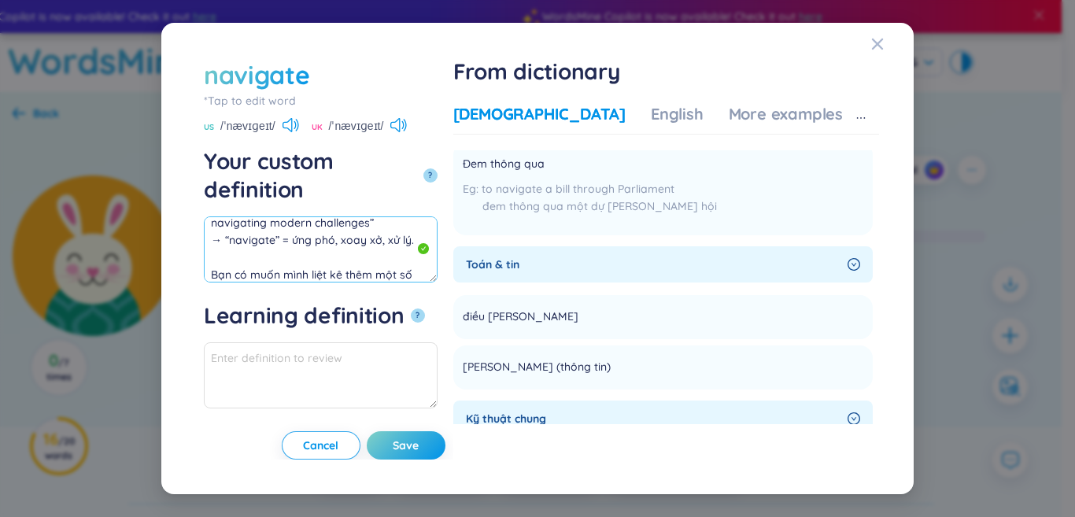
scroll to position [364, 0]
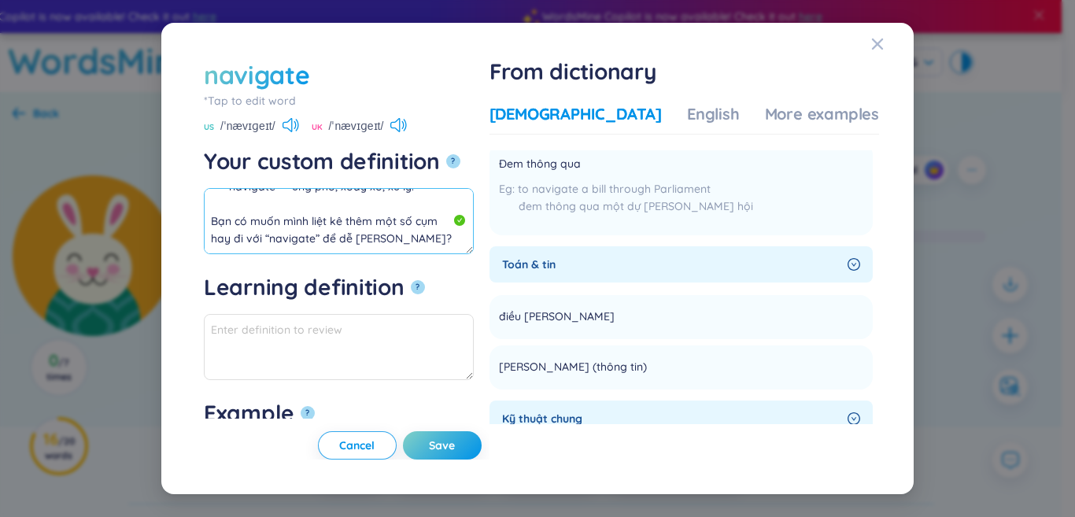
drag, startPoint x: 287, startPoint y: 249, endPoint x: 267, endPoint y: 246, distance: 20.7
click at [267, 246] on textarea "điều hướng, lái Đi sông, vượt biển Đi sông, đi biển, vượt biển Xoay xở, ứng phó…" at bounding box center [339, 221] width 270 height 66
click at [269, 223] on textarea "điều hướng, lái Đi sông, vượt biển Đi sông, đi biển, vượt biển Xoay xở, ứng phó…" at bounding box center [339, 221] width 270 height 66
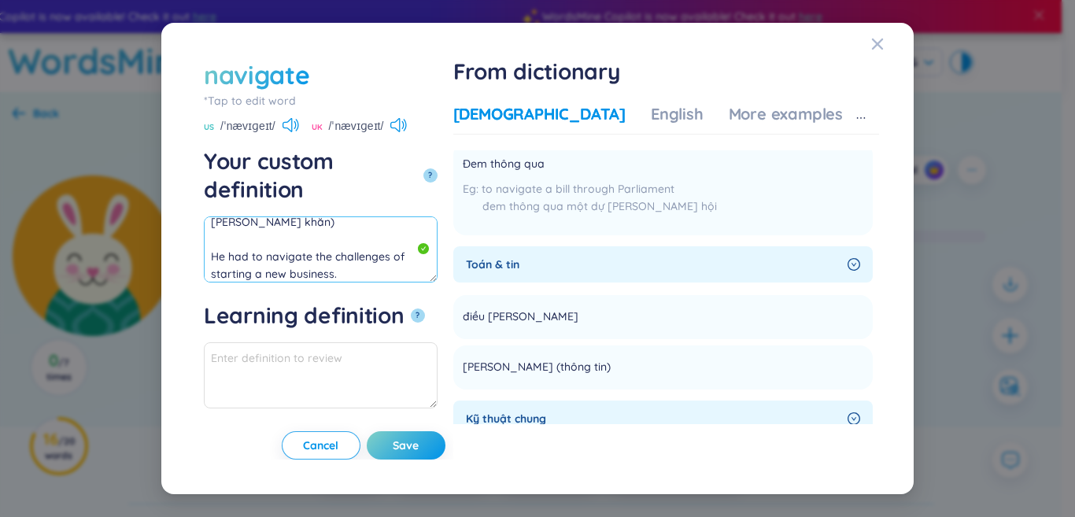
scroll to position [59, 0]
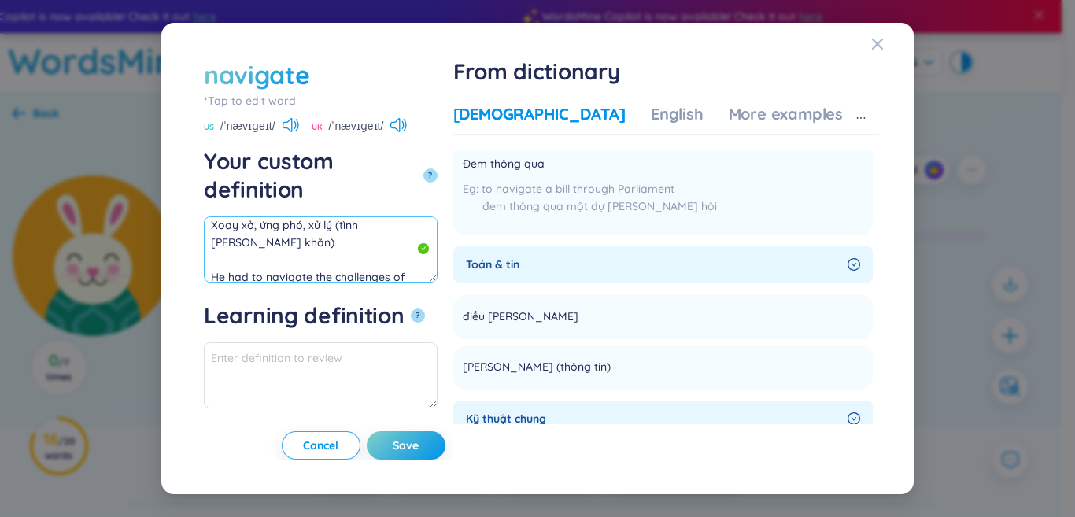
drag, startPoint x: 287, startPoint y: 242, endPoint x: 206, endPoint y: 215, distance: 85.6
click at [206, 216] on textarea "điều hướng, lái Đi sông, vượt biển Đi sông, đi biển, vượt biển Xoay xở, ứng phó…" at bounding box center [321, 249] width 234 height 66
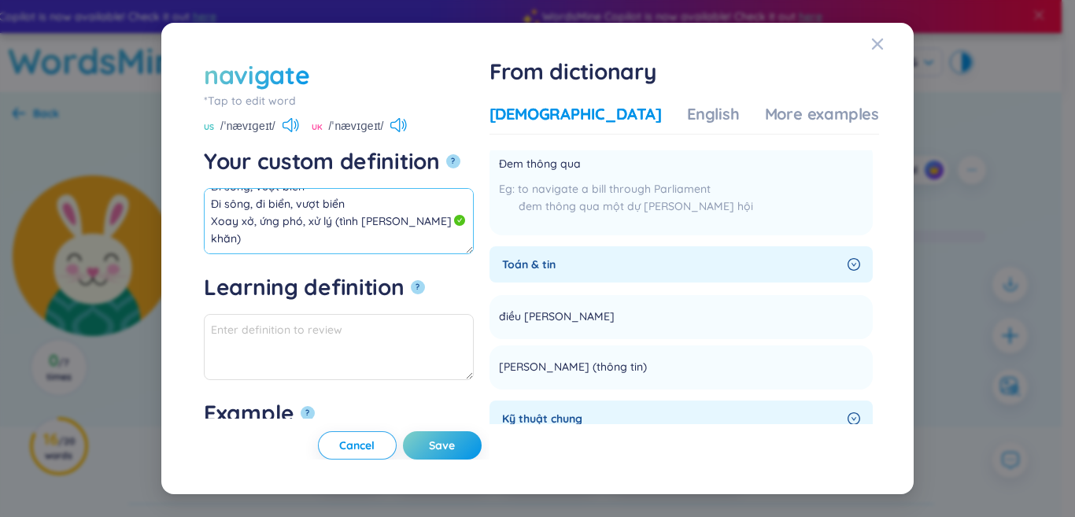
scroll to position [17, 0]
drag, startPoint x: 442, startPoint y: 234, endPoint x: 336, endPoint y: 236, distance: 106.3
click at [336, 236] on textarea "điều hướng, lái Đi sông, vượt biển Đi sông, đi biển, vượt biển Xoay xở, ứng phó…" at bounding box center [339, 221] width 270 height 66
drag, startPoint x: 334, startPoint y: 238, endPoint x: 178, endPoint y: 155, distance: 176.4
click at [178, 155] on div "navigate *Tap to edit word navigate US /ˈnævɪɡeɪt/ UK /ˈnævɪɡeɪt/ Your custom d…" at bounding box center [537, 259] width 752 height 472
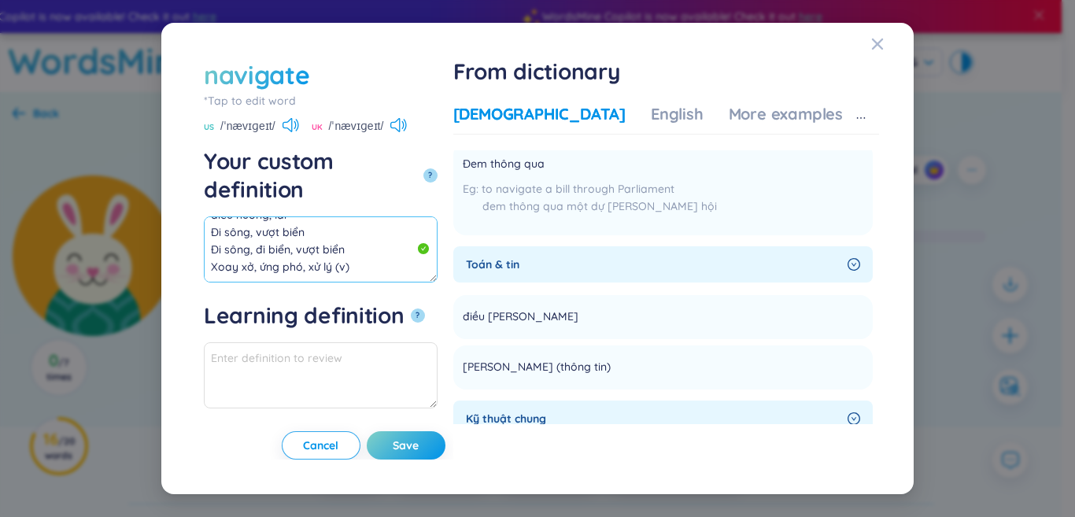
scroll to position [0, 0]
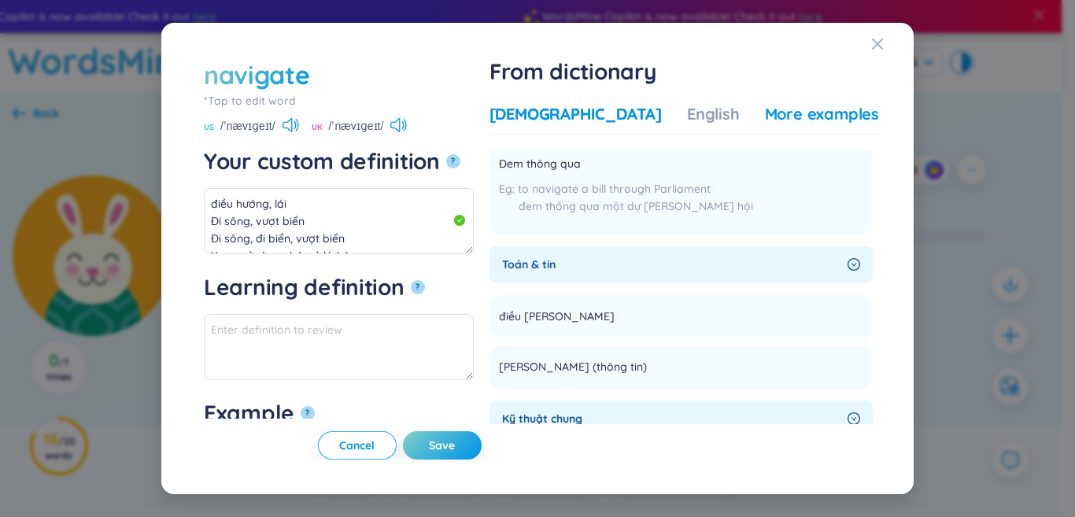
click at [765, 124] on div "More examples" at bounding box center [822, 114] width 114 height 22
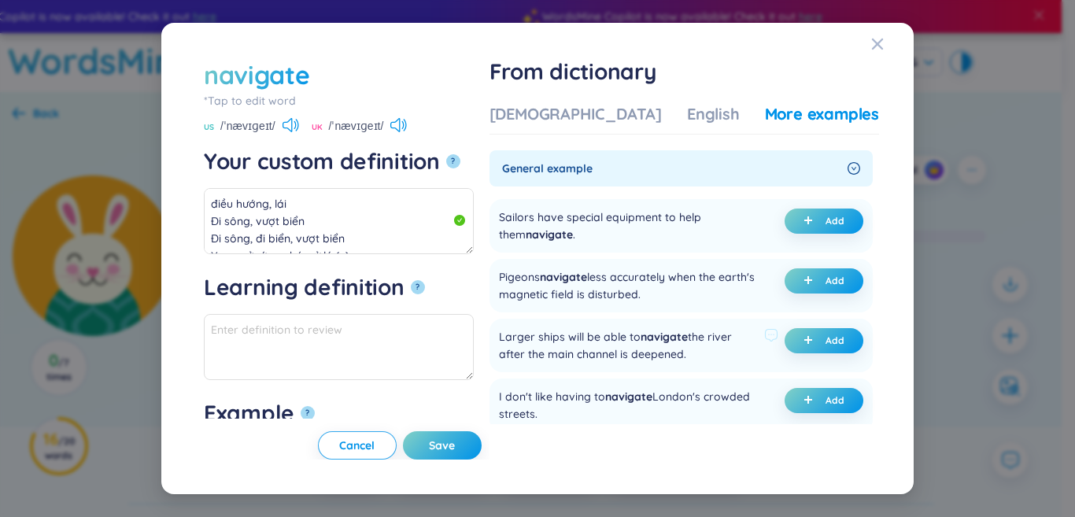
scroll to position [79, 0]
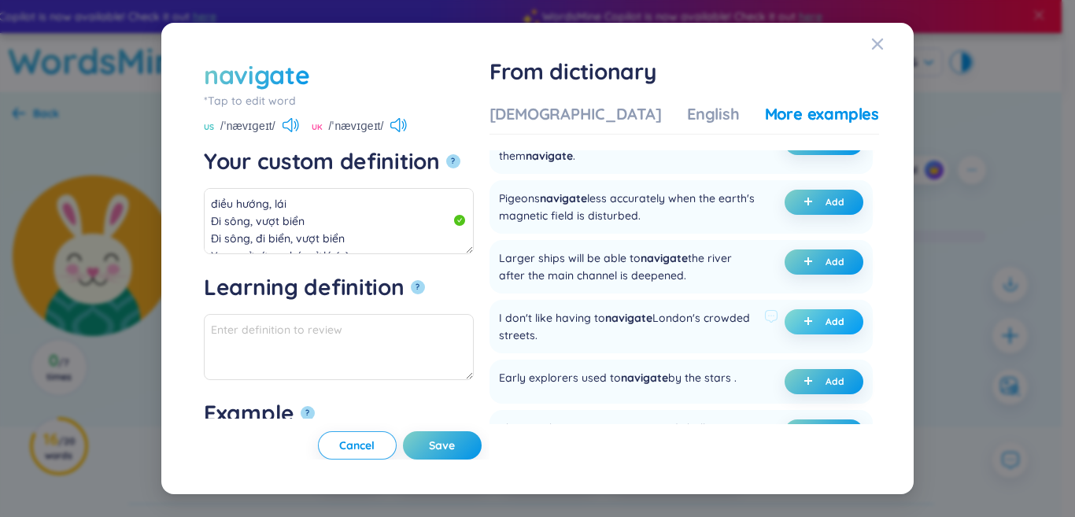
click at [825, 328] on span "Add" at bounding box center [834, 322] width 19 height 13
type textarea "điều hướng, lái Đi sông, vượt biển Đi sông, đi biển, vượt biển Xoay xở, ứng phó…"
type textarea "Eg: I don't like having to navigate London's crowded streets."
click at [455, 452] on span "Save" at bounding box center [442, 446] width 26 height 16
type textarea "điều hướng, lái Đi sông, vượt biển Đi sông, đi biển, vượt biển Xoay xở, ứng phó…"
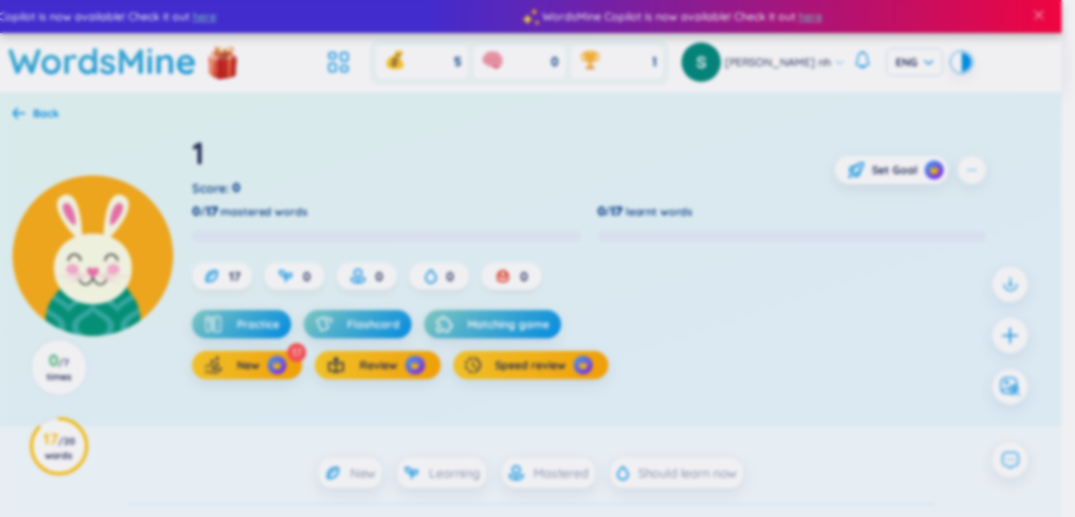
click at [1006, 331] on div at bounding box center [1009, 335] width 35 height 35
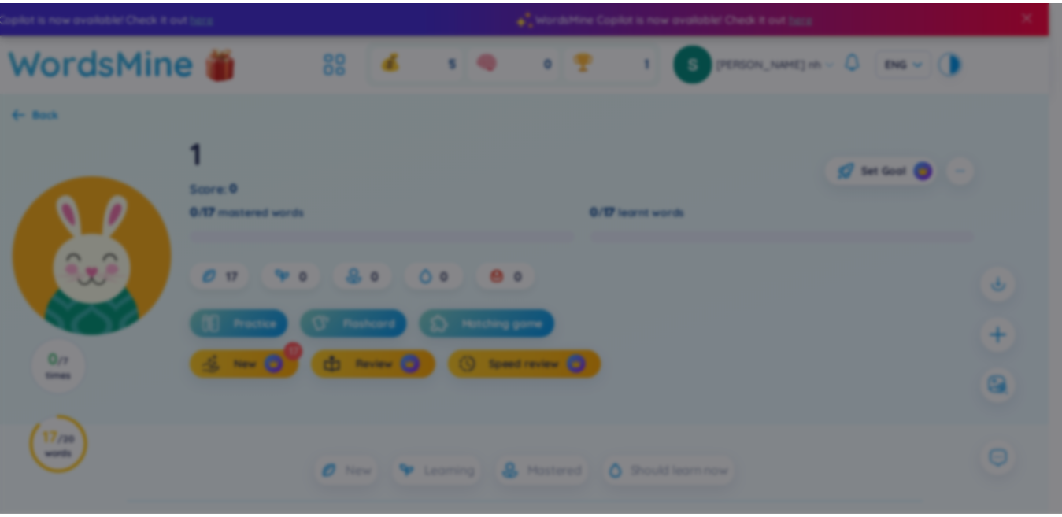
scroll to position [0, 0]
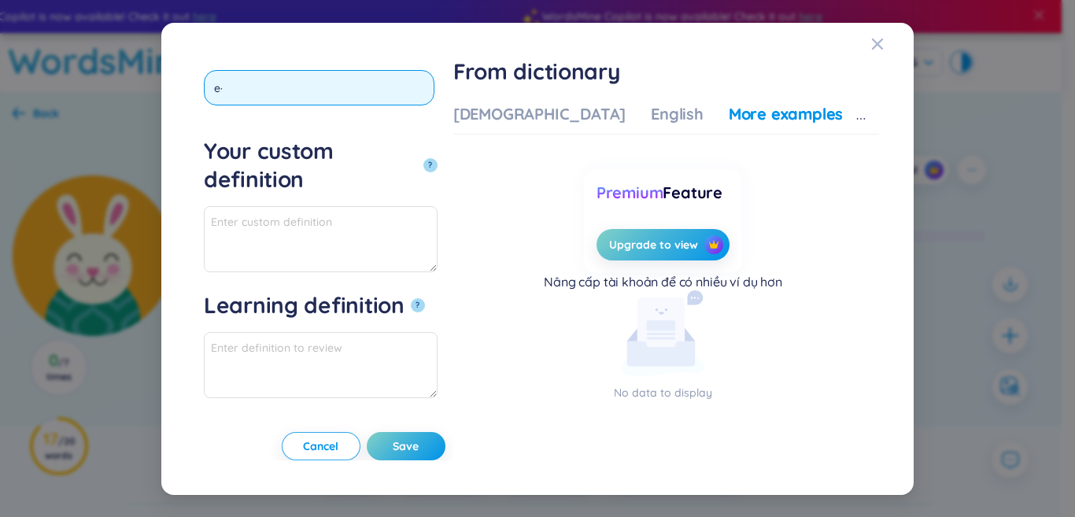
type input "e"
type input "ẽ"
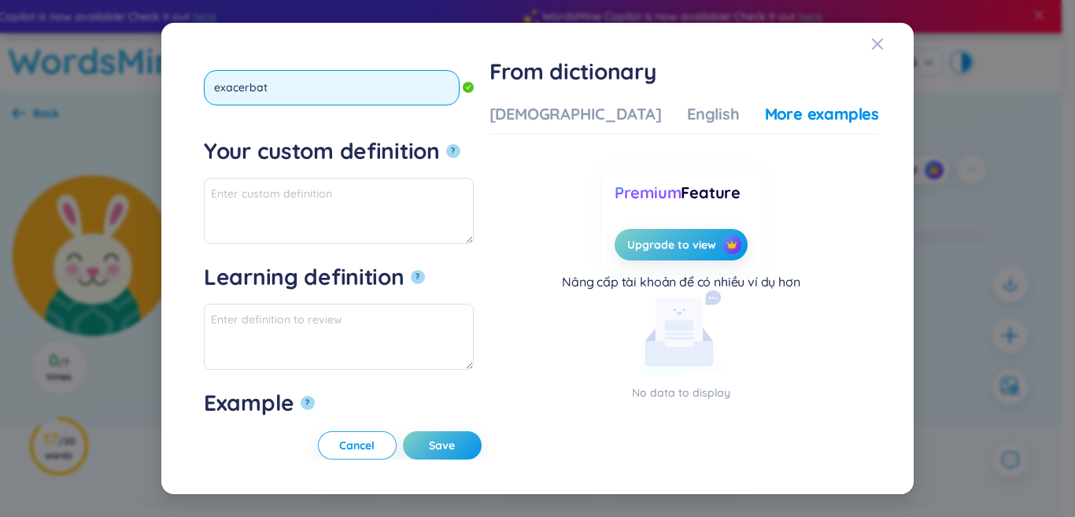
type input "exacerbate"
click at [446, 144] on button "?" at bounding box center [453, 151] width 14 height 14
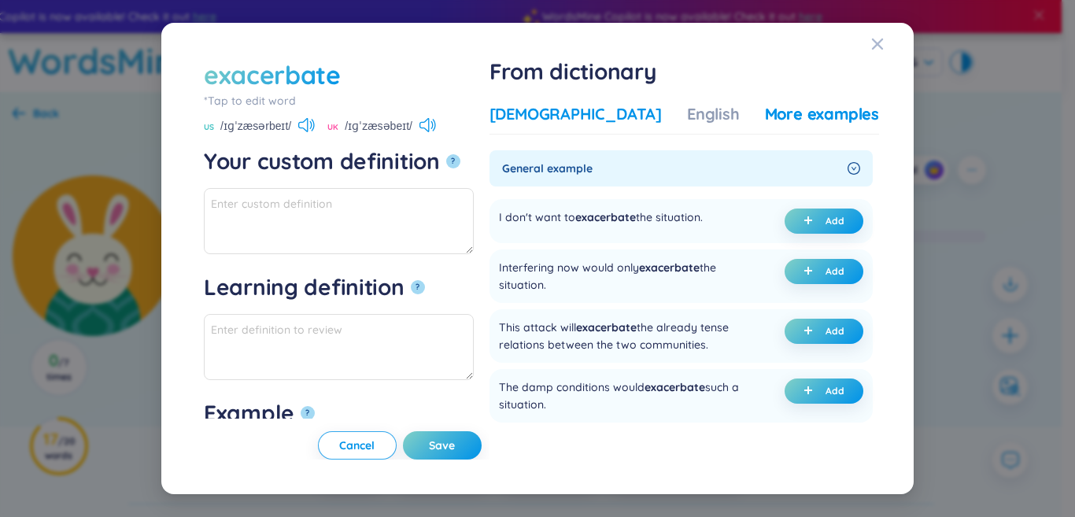
click at [582, 122] on div "[DEMOGRAPHIC_DATA]" at bounding box center [575, 114] width 172 height 22
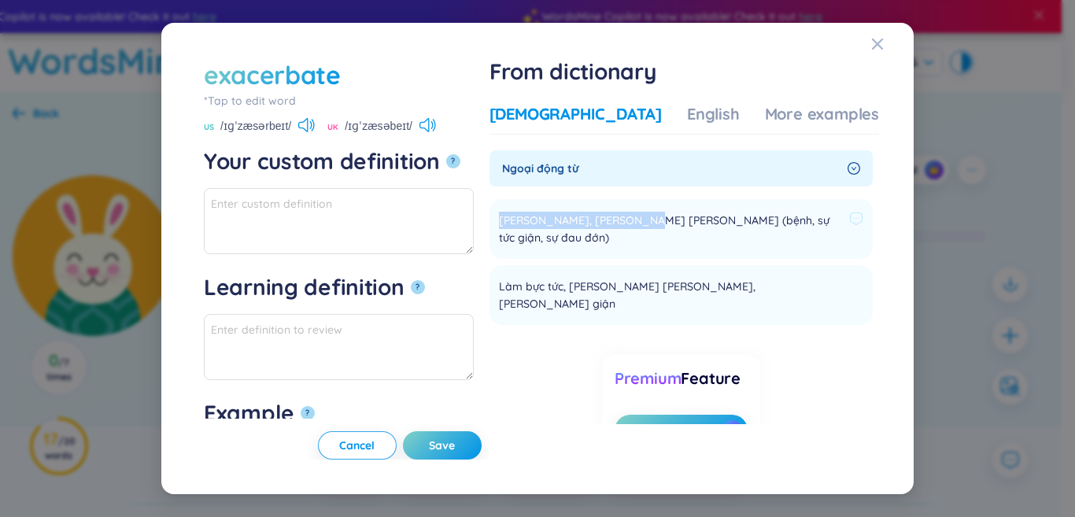
drag, startPoint x: 548, startPoint y: 221, endPoint x: 686, endPoint y: 218, distance: 137.7
click at [686, 218] on span "[PERSON_NAME], [PERSON_NAME] [PERSON_NAME] (bệnh, sự tức giận, sự đau đớn)" at bounding box center [671, 229] width 344 height 35
copy span "[PERSON_NAME], [PERSON_NAME] [PERSON_NAME]"
paste textarea "[PERSON_NAME], [PERSON_NAME] [PERSON_NAME]"
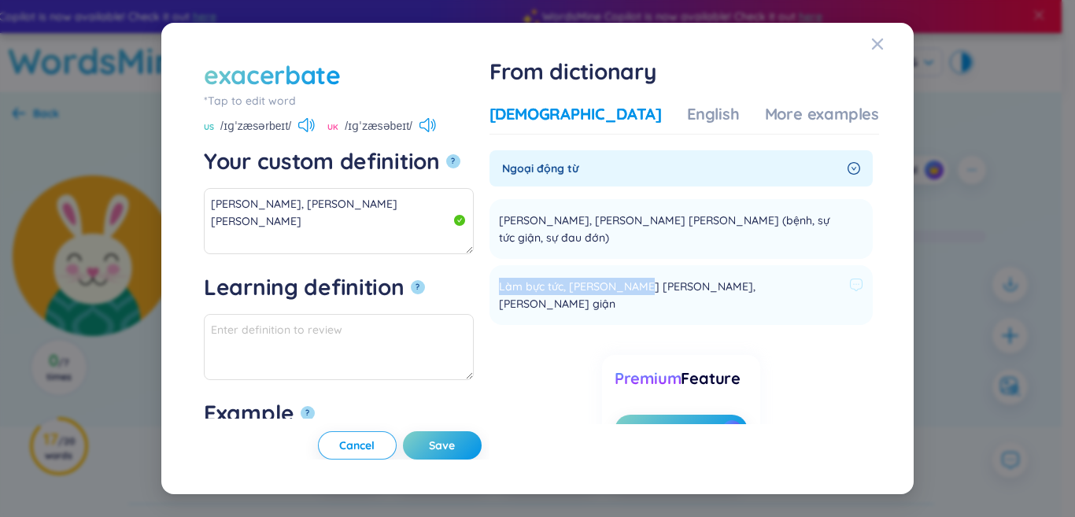
drag, startPoint x: 547, startPoint y: 286, endPoint x: 677, endPoint y: 290, distance: 129.9
click at [677, 290] on span "Làm bực tức, [PERSON_NAME] [PERSON_NAME], [PERSON_NAME] giận" at bounding box center [671, 295] width 344 height 35
copy span "Làm bực tức, [PERSON_NAME] [PERSON_NAME]"
click at [372, 235] on textarea "[PERSON_NAME], [PERSON_NAME] [PERSON_NAME]" at bounding box center [339, 221] width 270 height 66
paste textarea "Làm bực tức, [PERSON_NAME] [PERSON_NAME]"
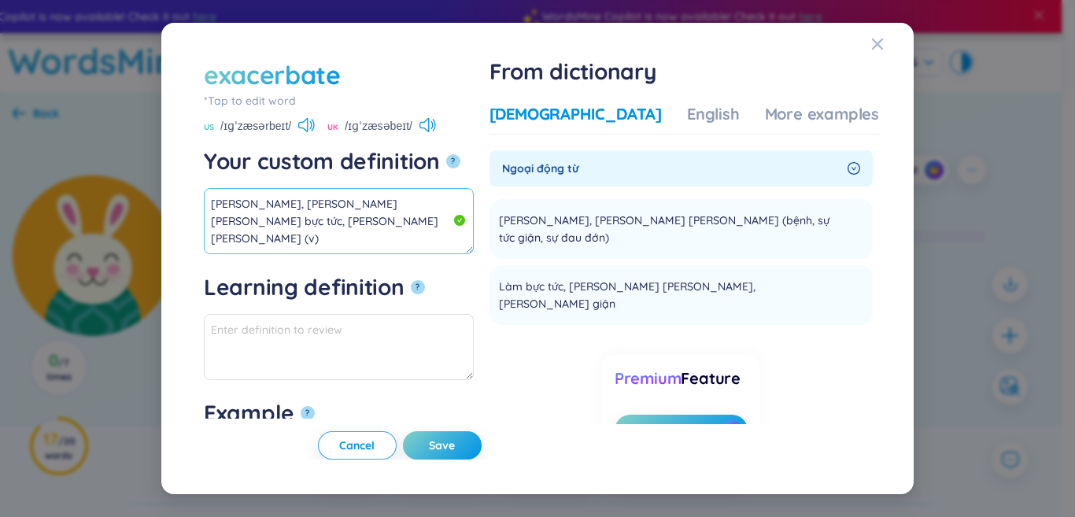
drag, startPoint x: 344, startPoint y: 225, endPoint x: 164, endPoint y: 194, distance: 182.0
click at [164, 194] on div "exacerbate *Tap to edit word exacerbate US /ɪɡˈzæsərbeɪt/ UK /ɪɡˈzæsəbeɪt/ Your…" at bounding box center [537, 259] width 752 height 472
click at [770, 116] on div "More examples" at bounding box center [822, 114] width 114 height 22
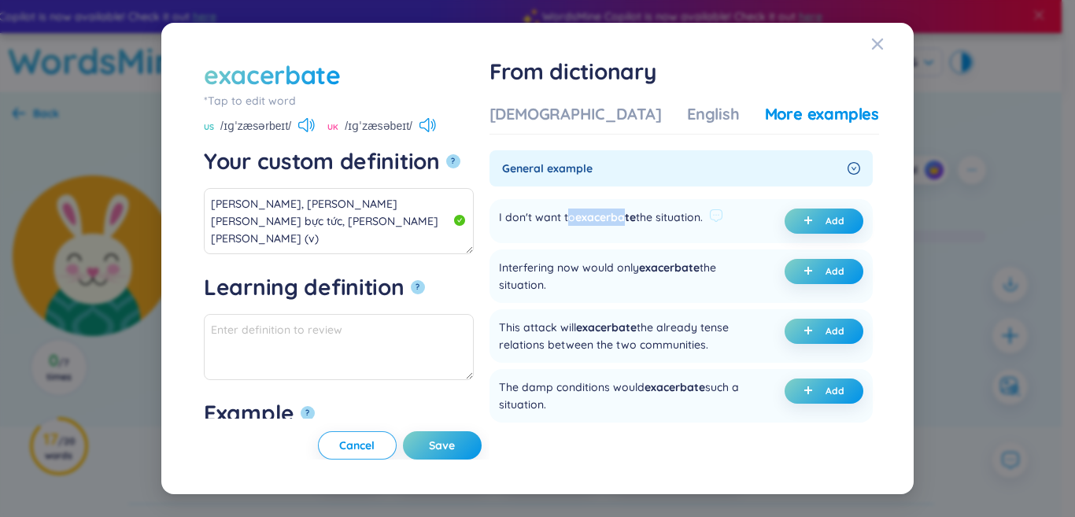
drag, startPoint x: 635, startPoint y: 217, endPoint x: 673, endPoint y: 220, distance: 37.9
click at [673, 220] on div "I don't want to exacerbate the situation." at bounding box center [601, 221] width 204 height 25
click at [633, 219] on span "exacerbate" at bounding box center [605, 217] width 61 height 14
click at [804, 214] on button "Add" at bounding box center [824, 221] width 79 height 25
type textarea "[PERSON_NAME], [PERSON_NAME] [PERSON_NAME] bực tức, [PERSON_NAME] [PERSON_NAME]…"
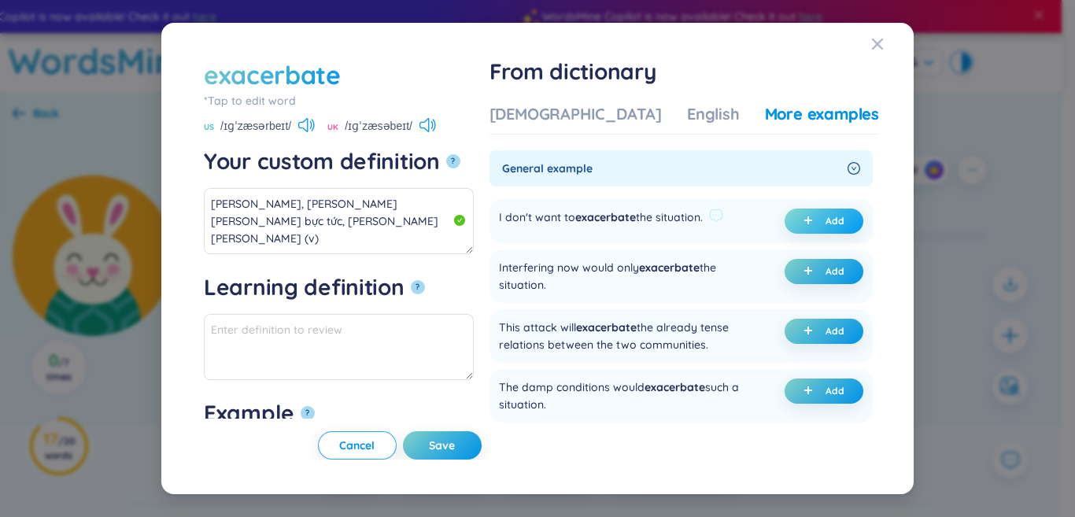
type textarea "Eg: I don't want to exacerbate the situation."
click at [482, 449] on button "Save" at bounding box center [442, 445] width 79 height 28
type textarea "[PERSON_NAME], [PERSON_NAME] [PERSON_NAME] bực tức, [PERSON_NAME] [PERSON_NAME]…"
